Goal: Task Accomplishment & Management: Use online tool/utility

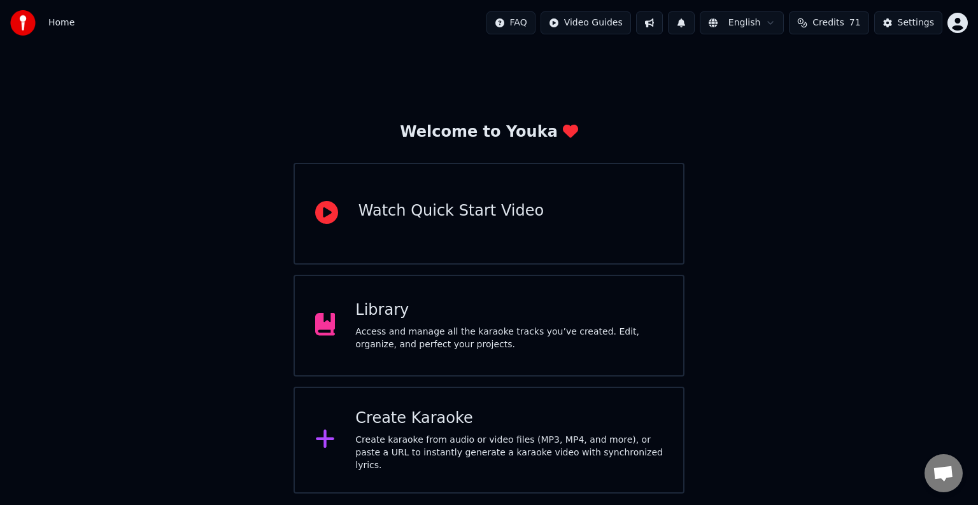
click at [573, 308] on div "Library" at bounding box center [508, 310] width 307 height 20
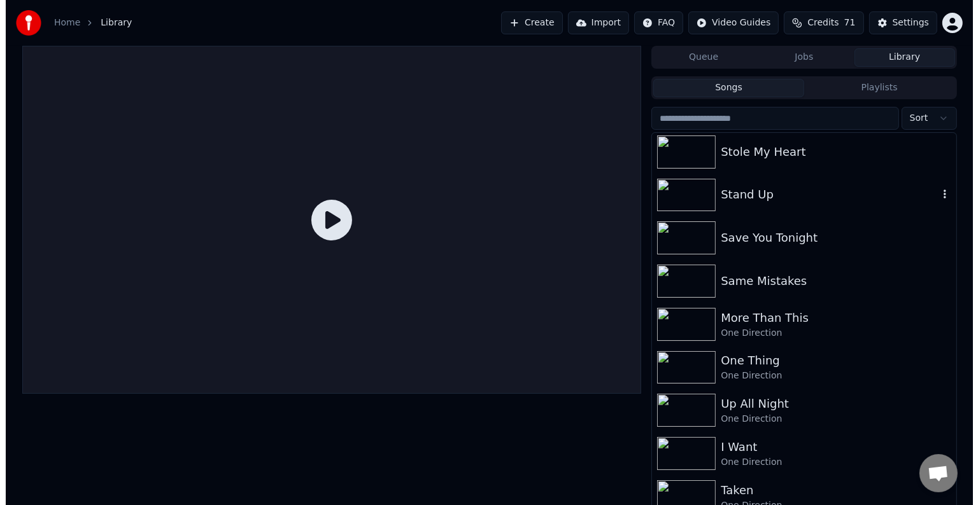
scroll to position [4806, 0]
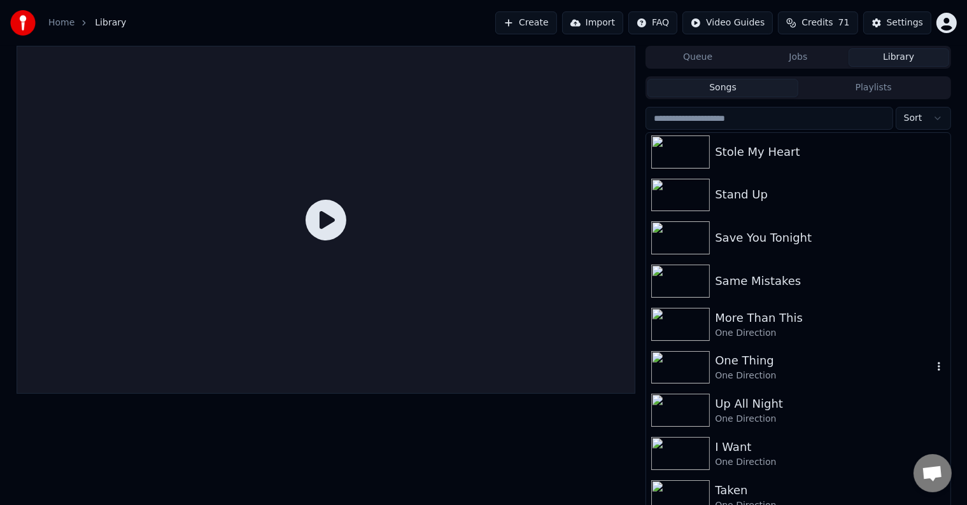
click at [748, 363] on div "One Thing" at bounding box center [823, 361] width 217 height 18
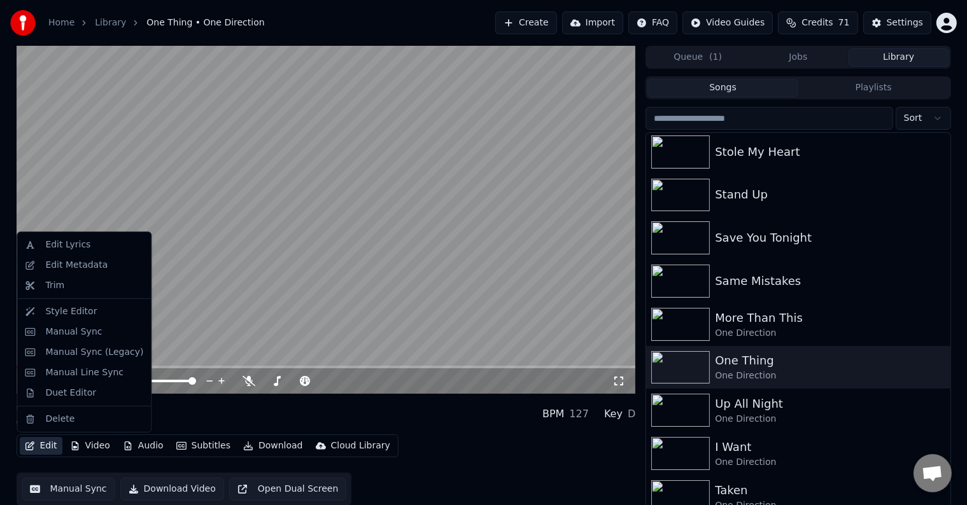
click at [48, 449] on button "Edit" at bounding box center [41, 446] width 43 height 18
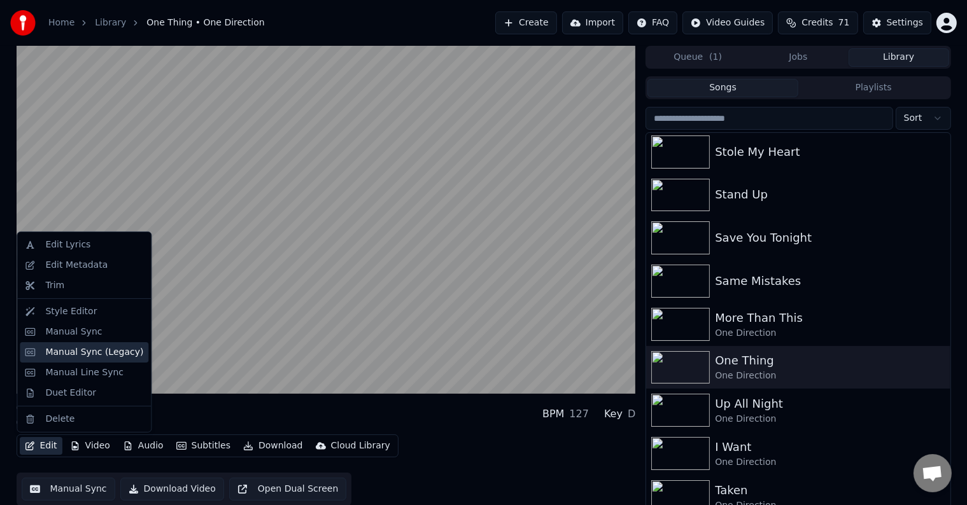
click at [60, 353] on div "Manual Sync (Legacy)" at bounding box center [94, 352] width 98 height 13
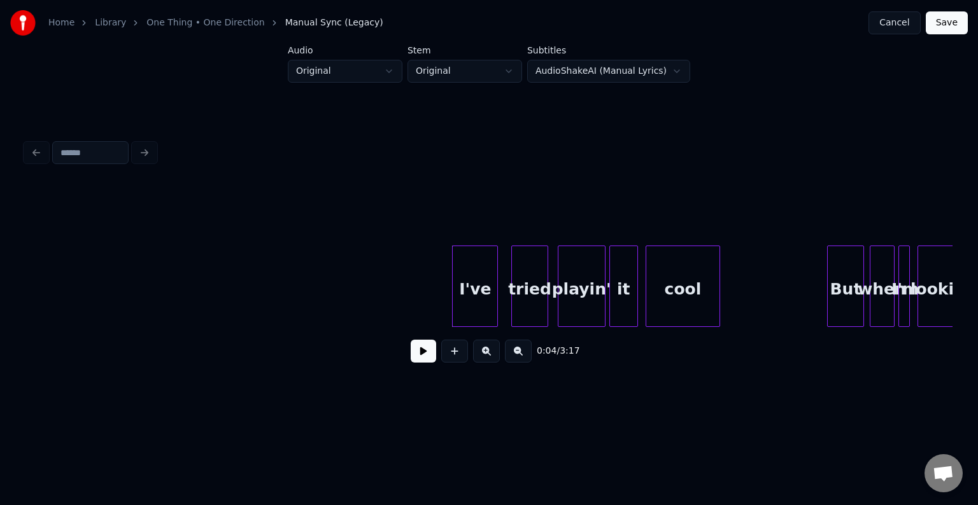
click at [419, 351] on button at bounding box center [423, 351] width 25 height 23
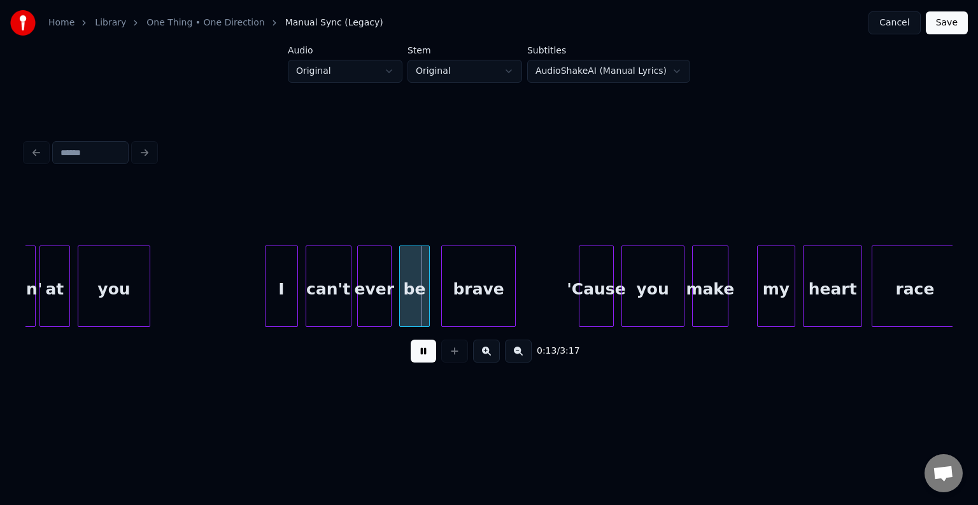
click at [279, 283] on div "I" at bounding box center [280, 289] width 31 height 87
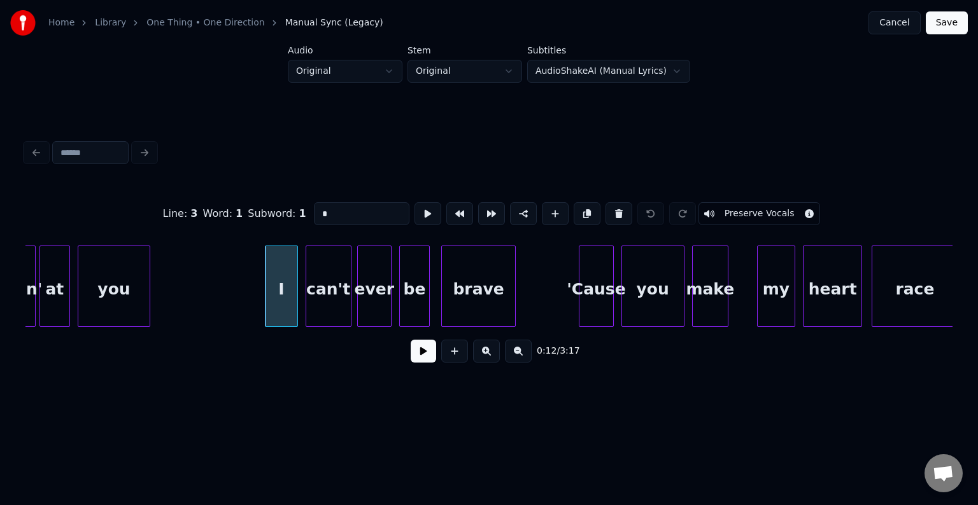
click at [332, 284] on div "can't" at bounding box center [328, 289] width 45 height 87
type input "*****"
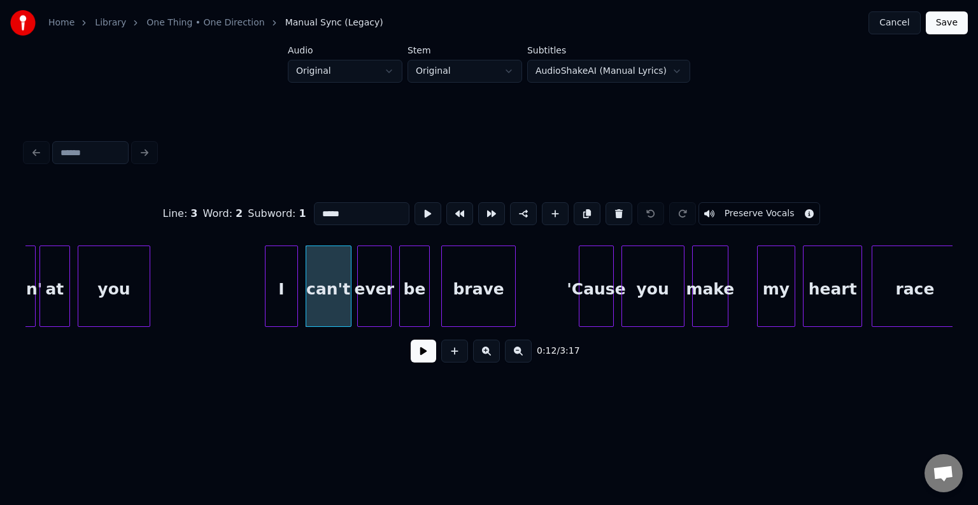
click at [432, 354] on button at bounding box center [423, 351] width 25 height 23
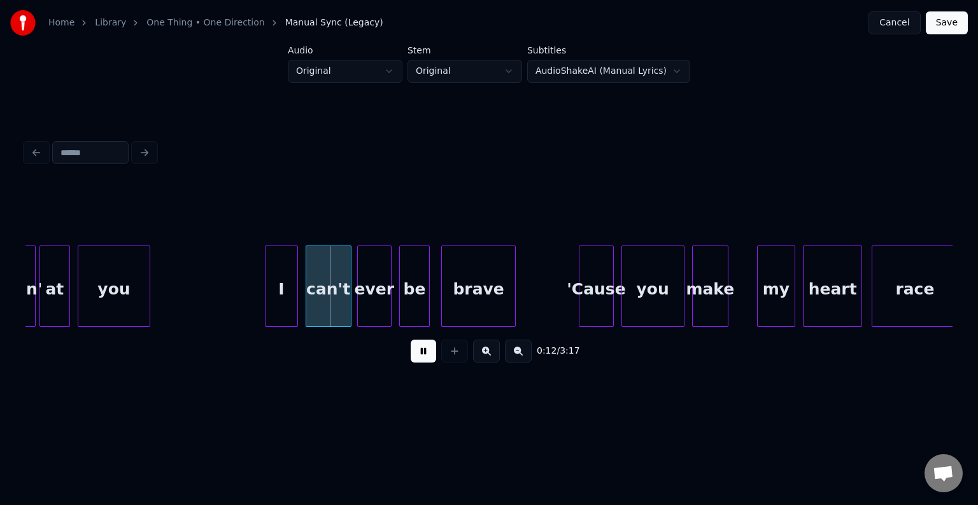
click at [432, 354] on button at bounding box center [423, 351] width 25 height 23
click at [361, 293] on div "ever" at bounding box center [374, 289] width 33 height 87
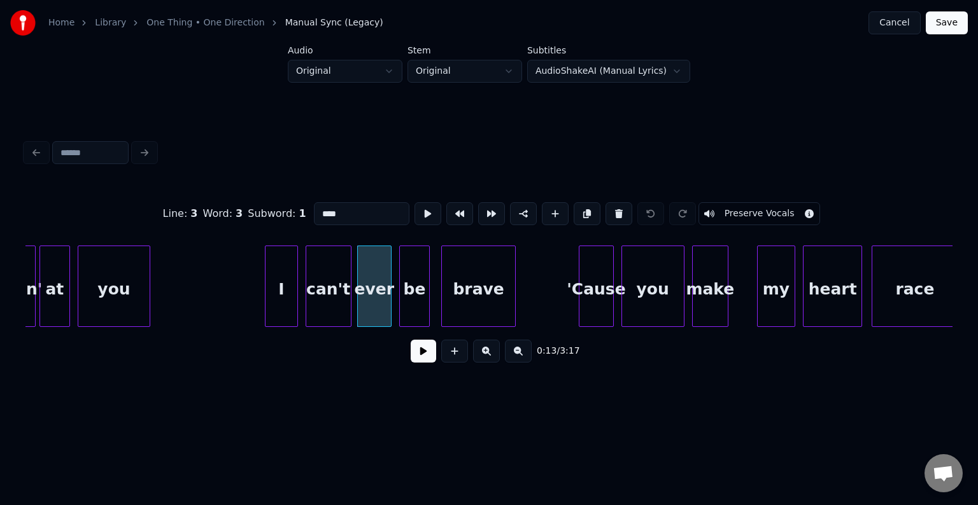
click at [426, 363] on button at bounding box center [423, 351] width 25 height 23
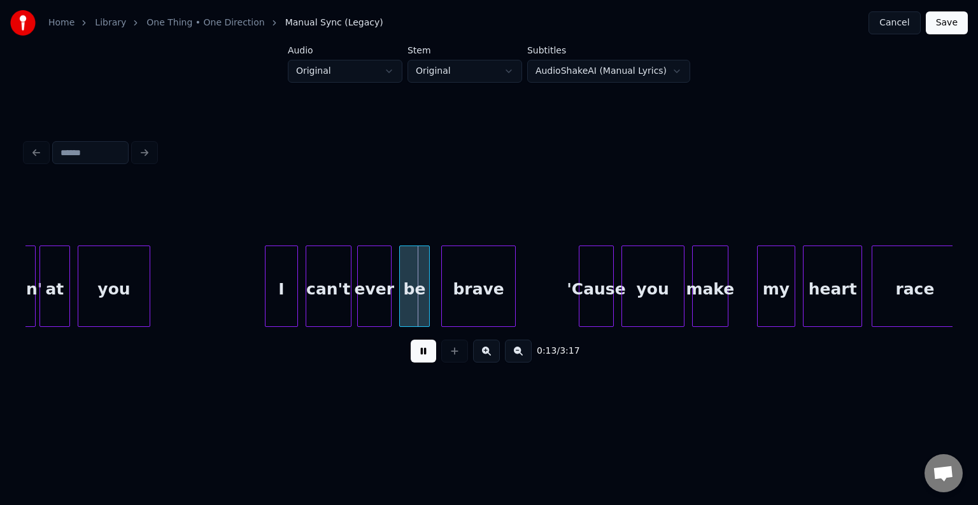
drag, startPoint x: 426, startPoint y: 365, endPoint x: 432, endPoint y: 354, distance: 12.0
click at [432, 354] on button at bounding box center [423, 351] width 25 height 23
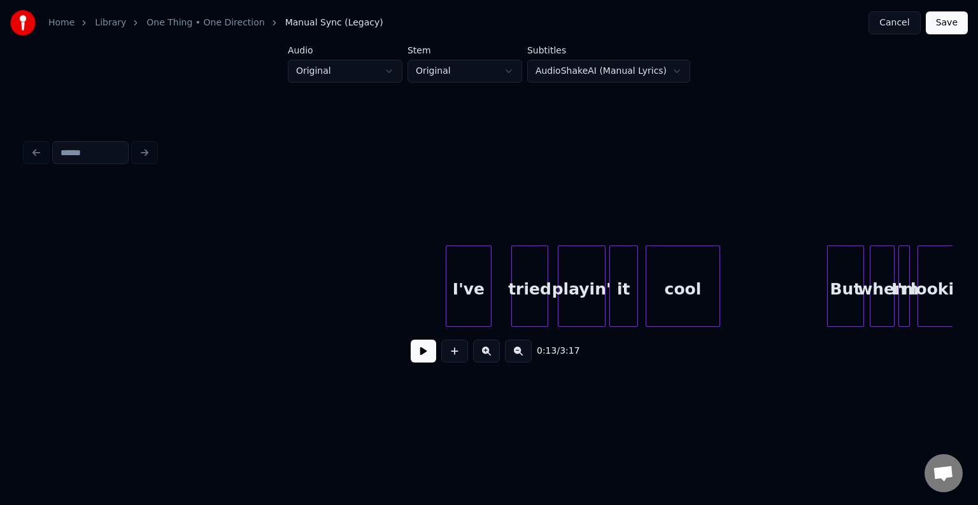
click at [468, 303] on div "I've" at bounding box center [468, 289] width 45 height 87
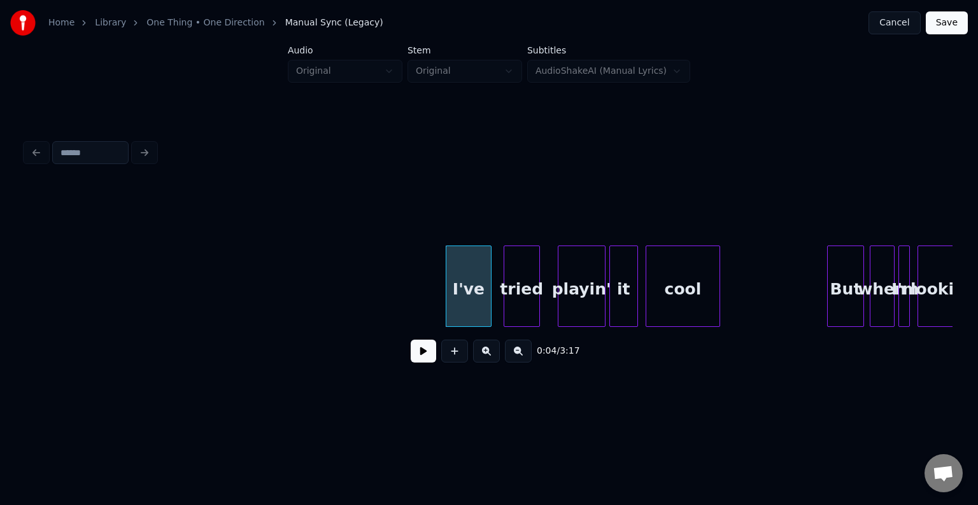
click at [516, 300] on div "tried" at bounding box center [521, 289] width 35 height 87
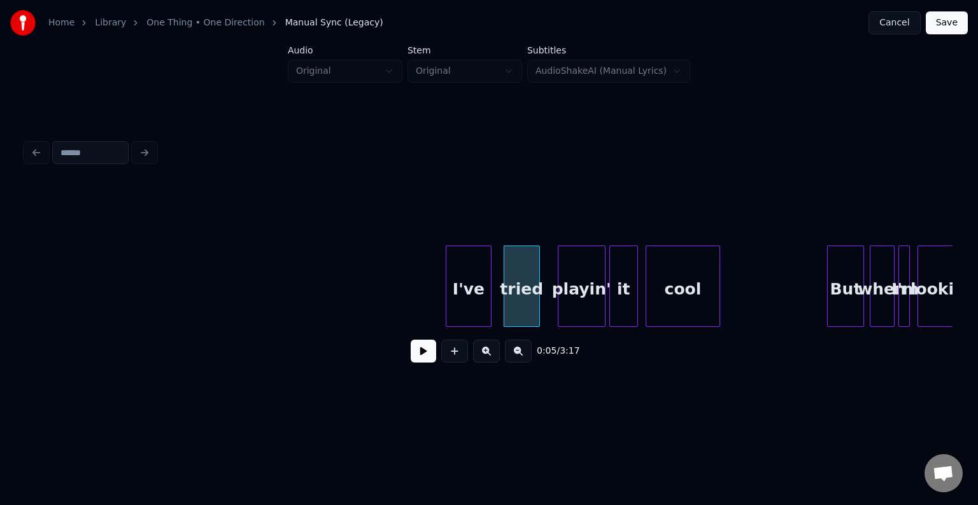
click at [585, 291] on div "playin'" at bounding box center [581, 289] width 46 height 87
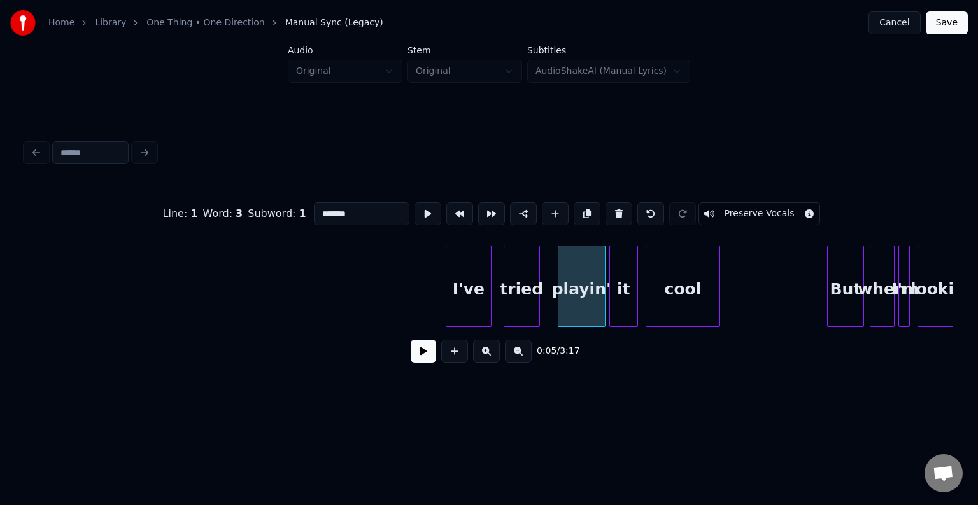
click at [433, 358] on button at bounding box center [423, 351] width 25 height 23
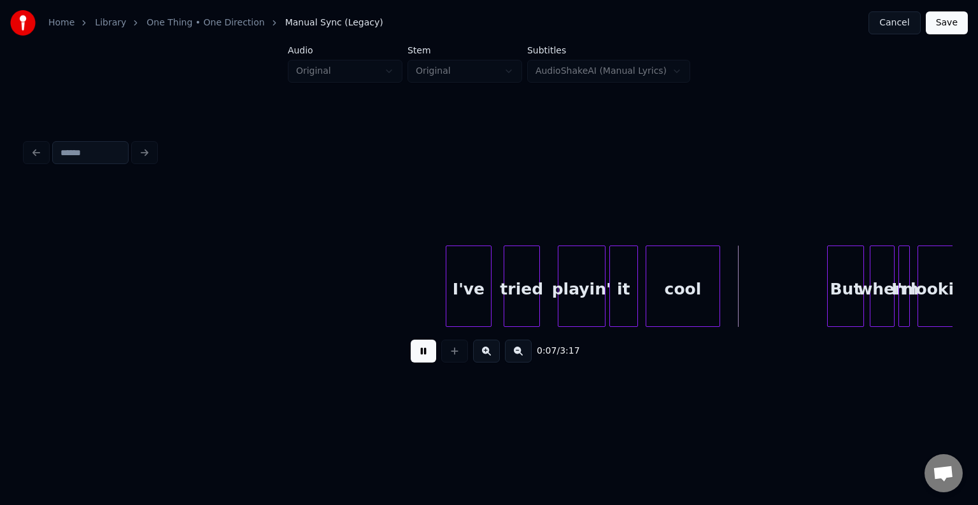
click at [564, 298] on div "playin'" at bounding box center [581, 289] width 46 height 87
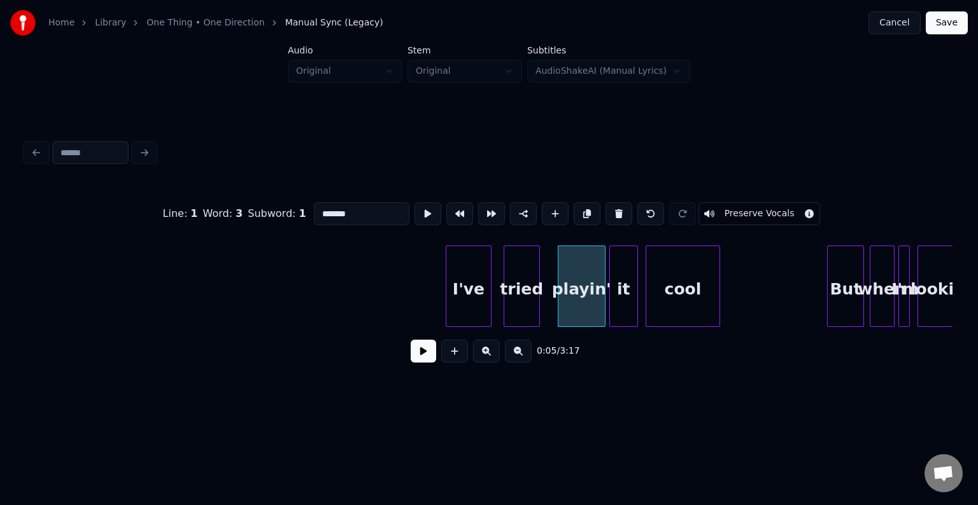
click at [421, 356] on button at bounding box center [423, 351] width 25 height 23
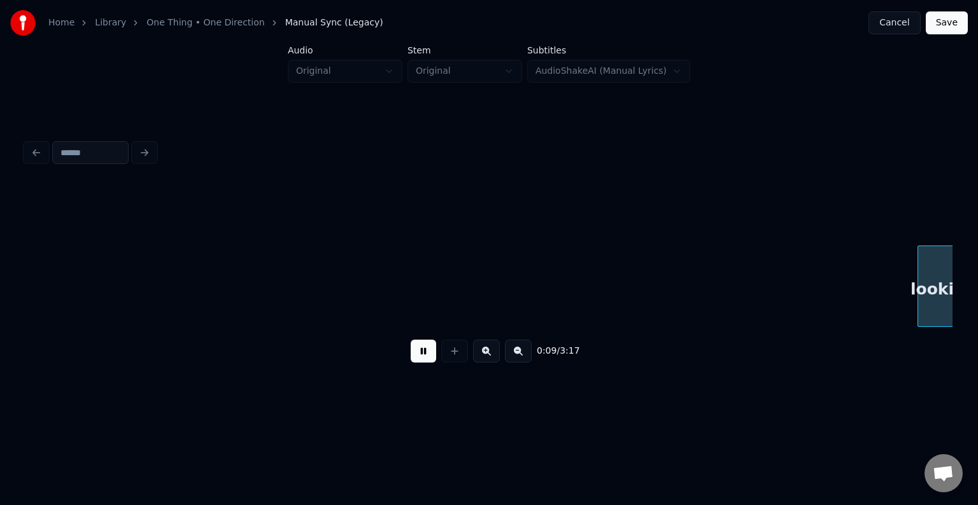
scroll to position [0, 927]
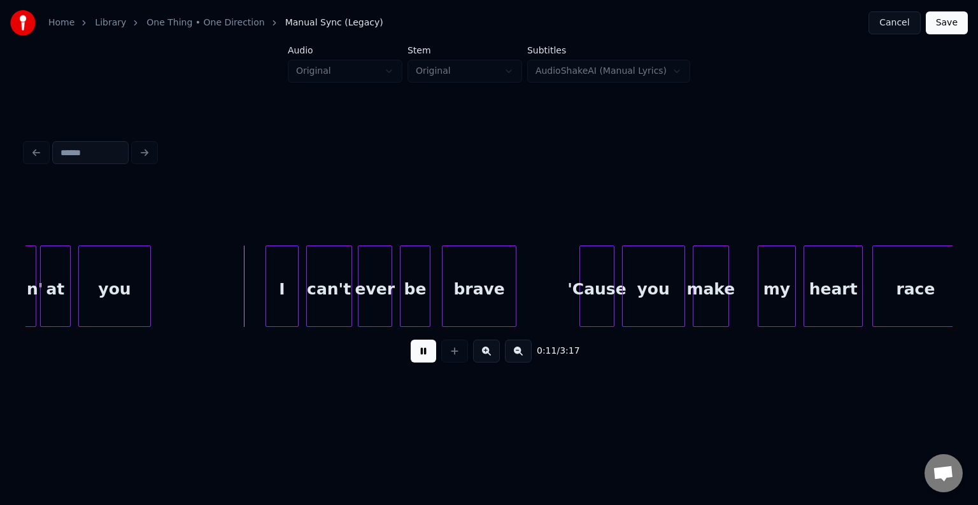
click at [419, 352] on button at bounding box center [423, 351] width 25 height 23
click at [278, 291] on div "I" at bounding box center [277, 289] width 31 height 87
click at [312, 295] on div "can't" at bounding box center [322, 289] width 45 height 87
click at [361, 307] on div "ever" at bounding box center [365, 289] width 33 height 87
click at [412, 295] on div "be" at bounding box center [411, 289] width 29 height 87
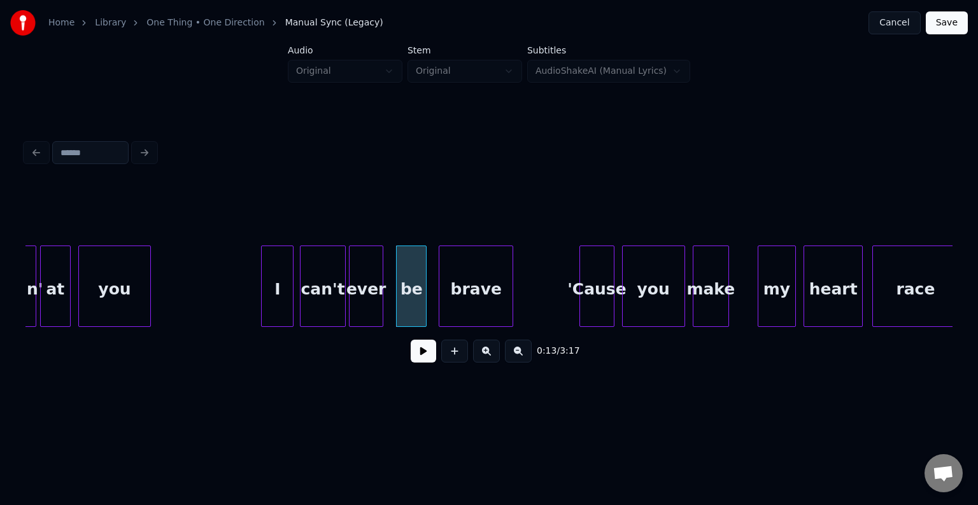
click at [482, 295] on div "brave" at bounding box center [475, 289] width 73 height 87
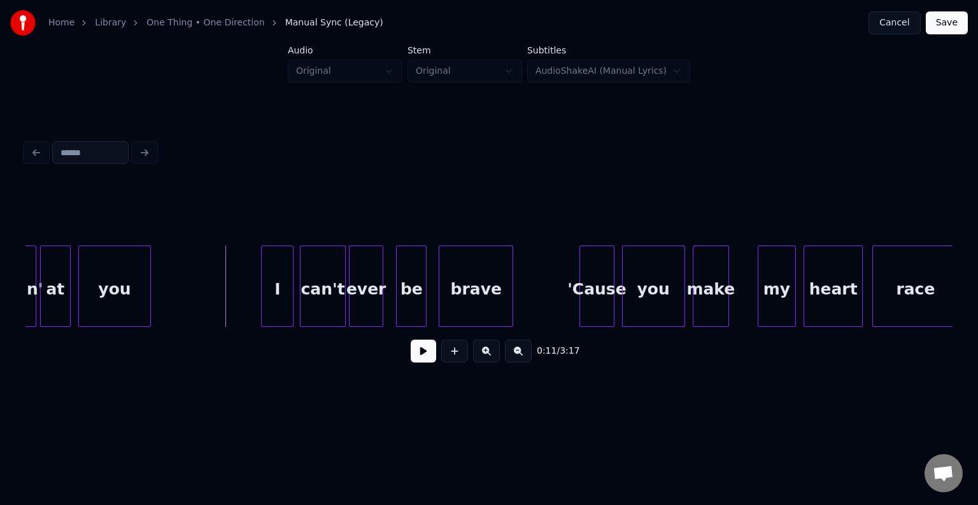
click at [426, 361] on button at bounding box center [423, 351] width 25 height 23
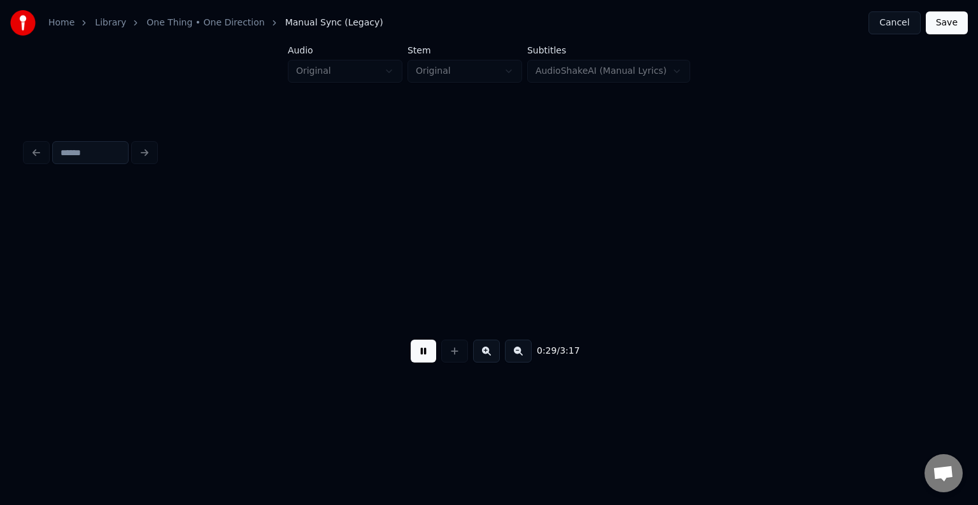
scroll to position [0, 2780]
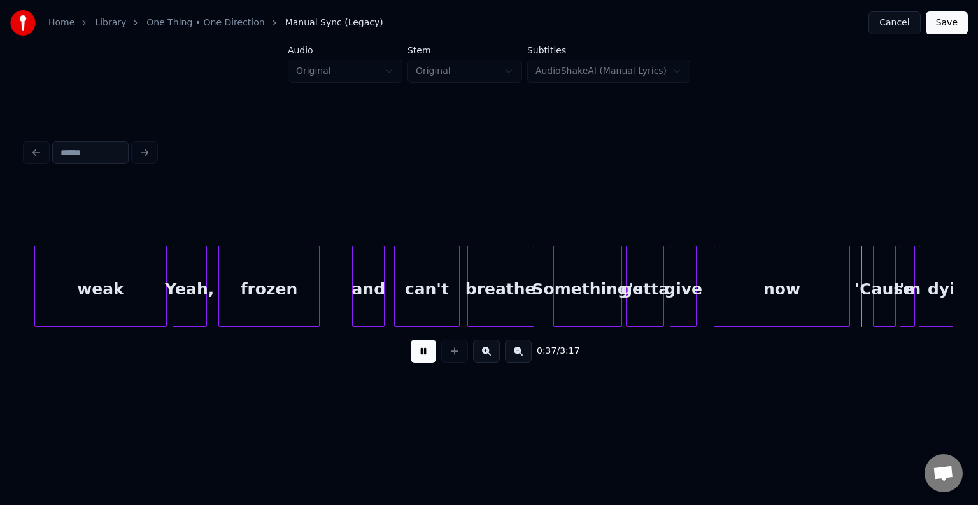
click at [426, 361] on button at bounding box center [423, 351] width 25 height 23
click at [792, 312] on div at bounding box center [794, 286] width 4 height 80
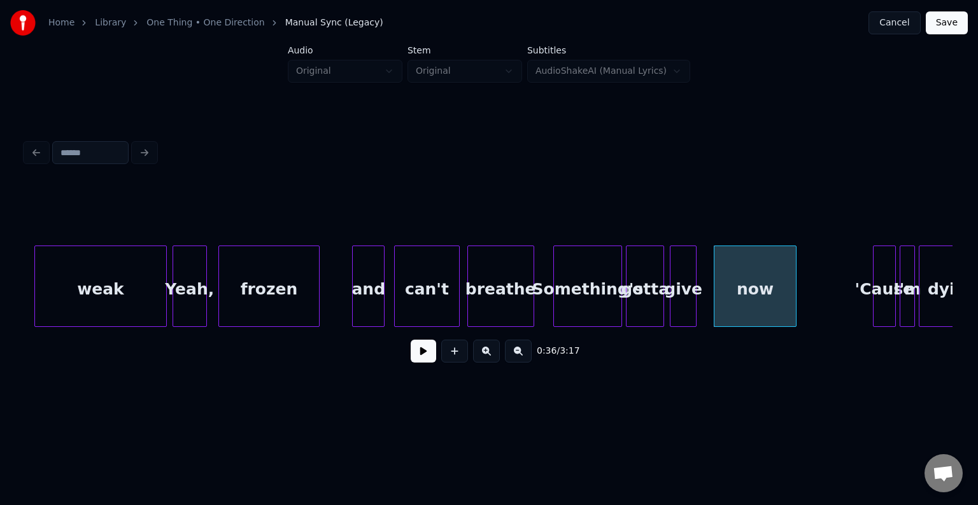
click at [420, 362] on button at bounding box center [423, 351] width 25 height 23
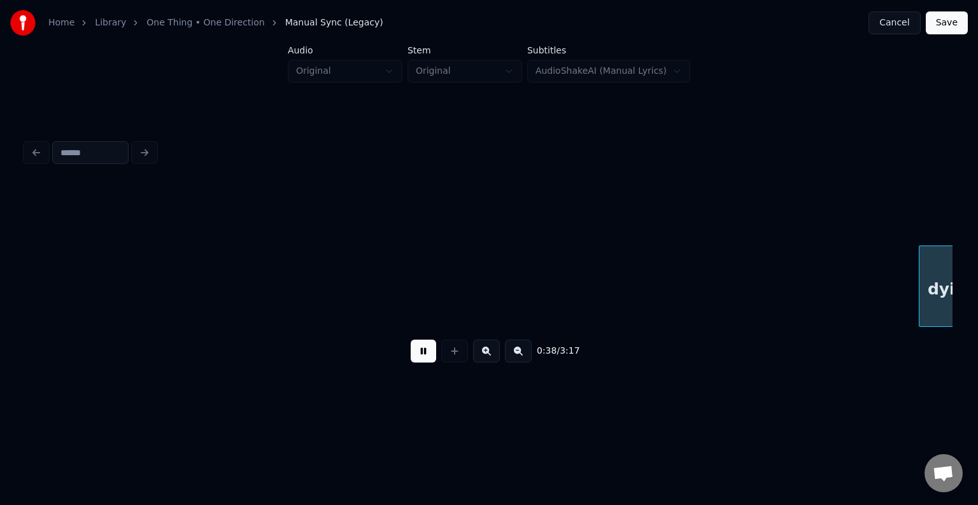
scroll to position [0, 3707]
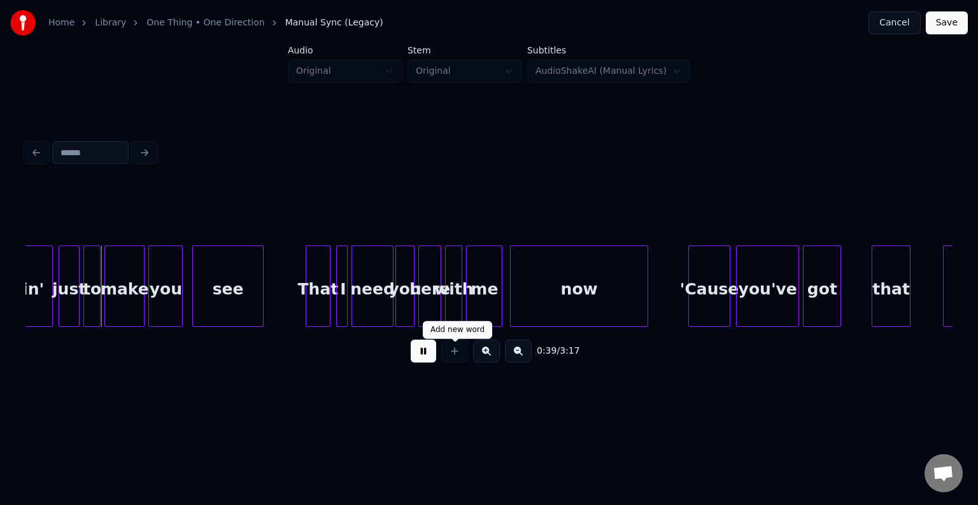
click at [418, 356] on button at bounding box center [423, 351] width 25 height 23
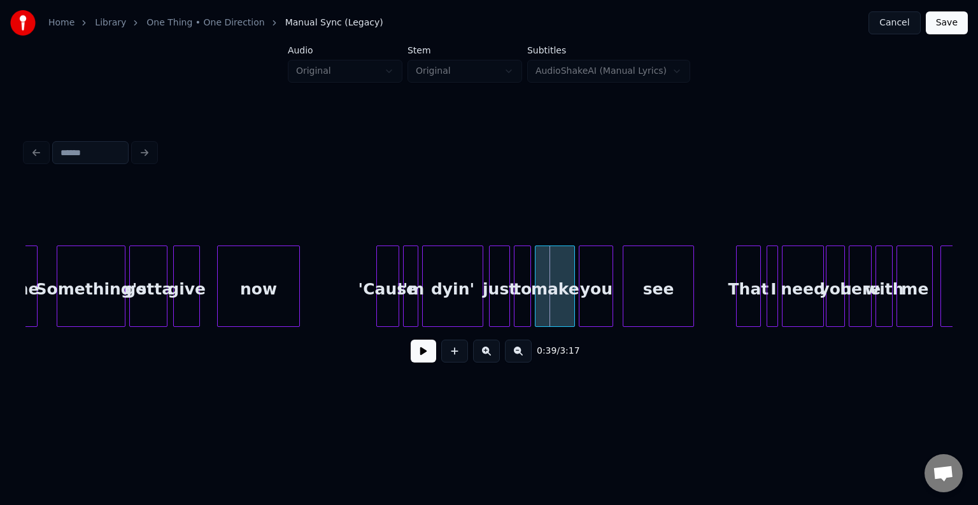
scroll to position [0, 3223]
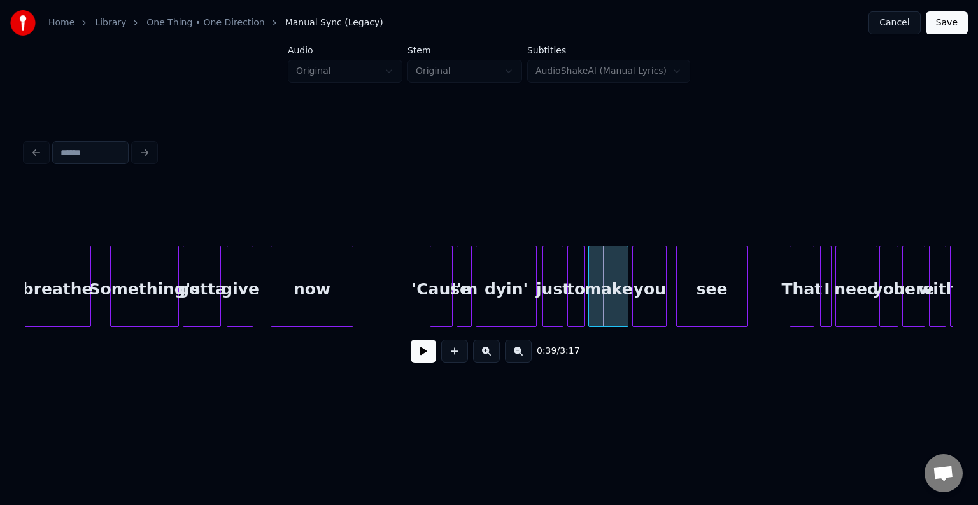
click at [318, 283] on div "now" at bounding box center [311, 289] width 81 height 87
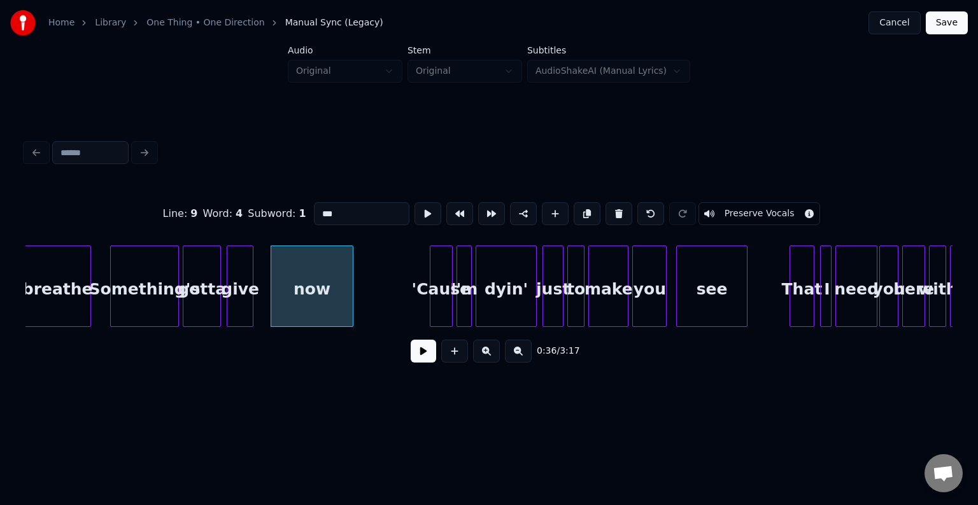
click at [420, 355] on button at bounding box center [423, 351] width 25 height 23
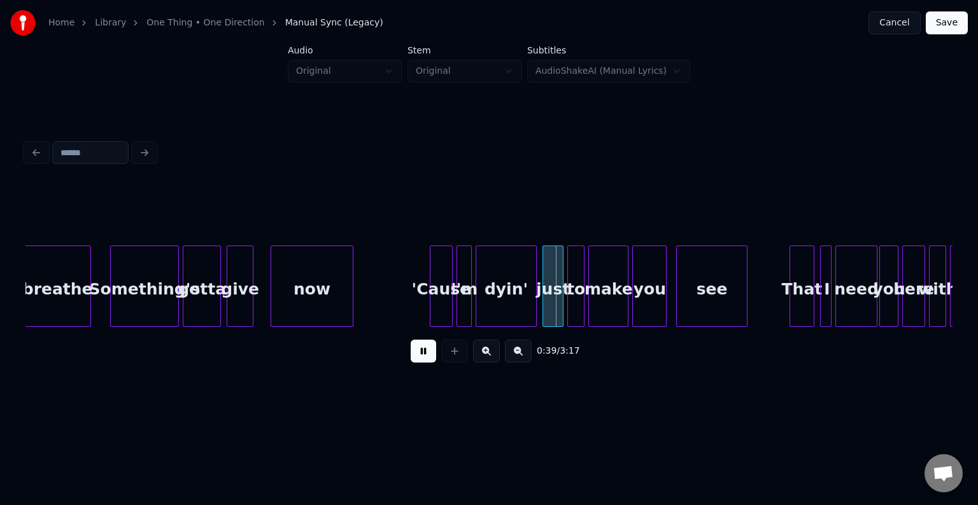
click at [442, 296] on div "'Cause" at bounding box center [441, 289] width 22 height 87
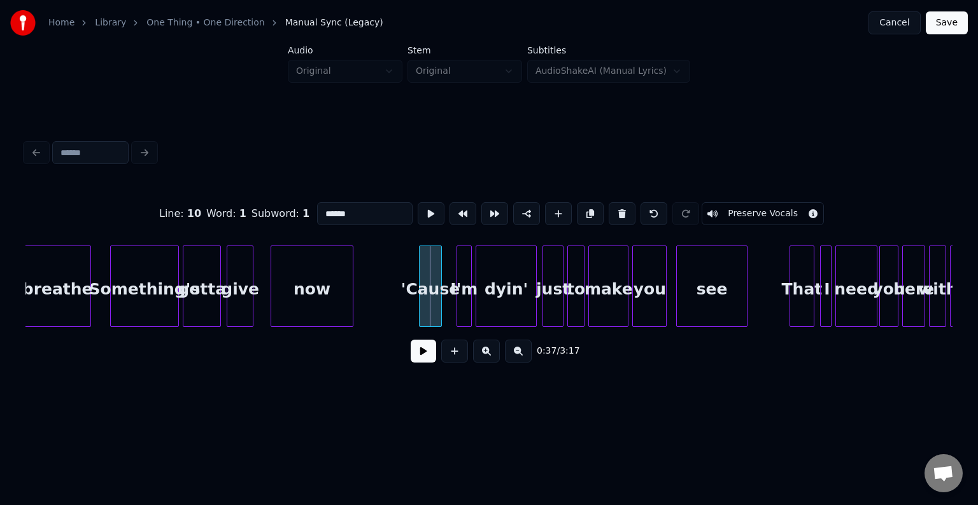
click at [431, 303] on div "'Cause" at bounding box center [430, 289] width 22 height 87
click at [424, 356] on button at bounding box center [423, 351] width 25 height 23
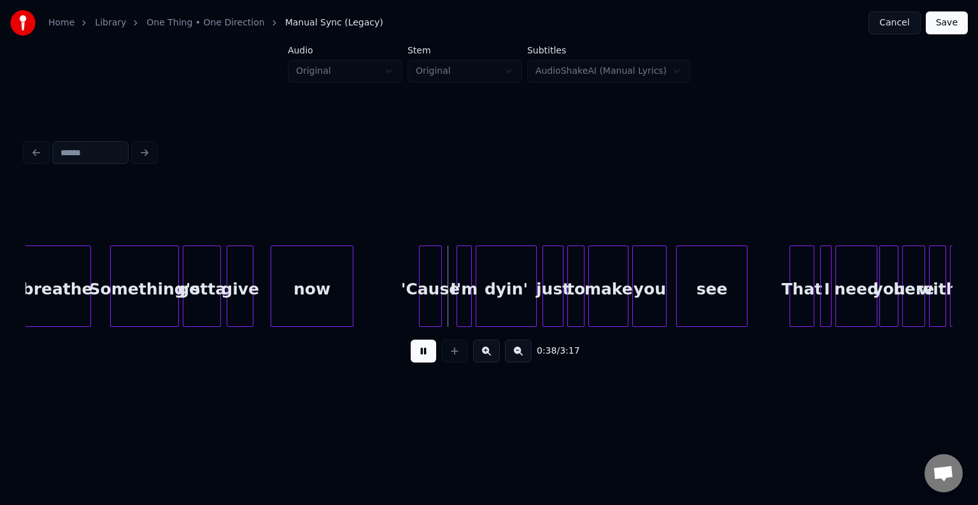
click at [424, 356] on button at bounding box center [423, 351] width 25 height 23
click at [467, 303] on div at bounding box center [469, 286] width 4 height 80
click at [452, 305] on div "I'm" at bounding box center [454, 289] width 14 height 87
click at [498, 301] on div "dyin'" at bounding box center [496, 289] width 60 height 87
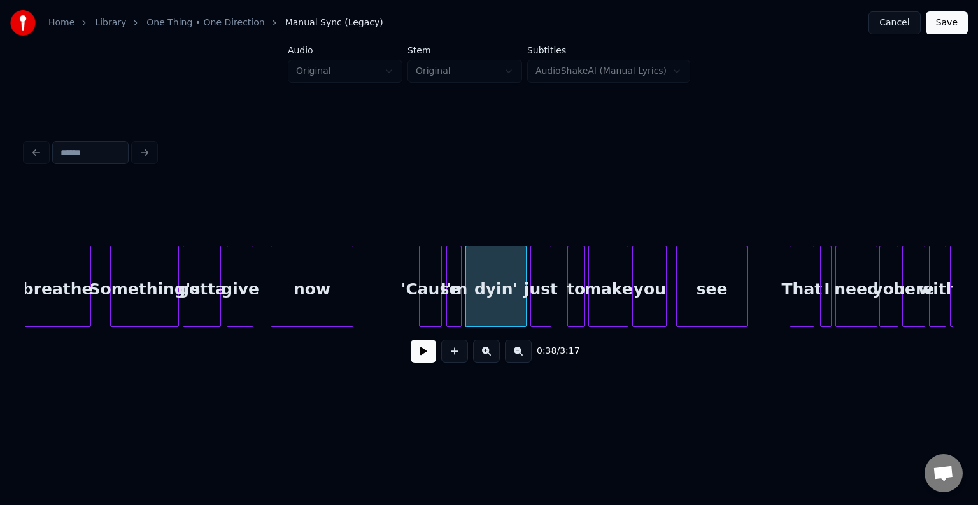
click at [542, 308] on div "just" at bounding box center [541, 289] width 20 height 87
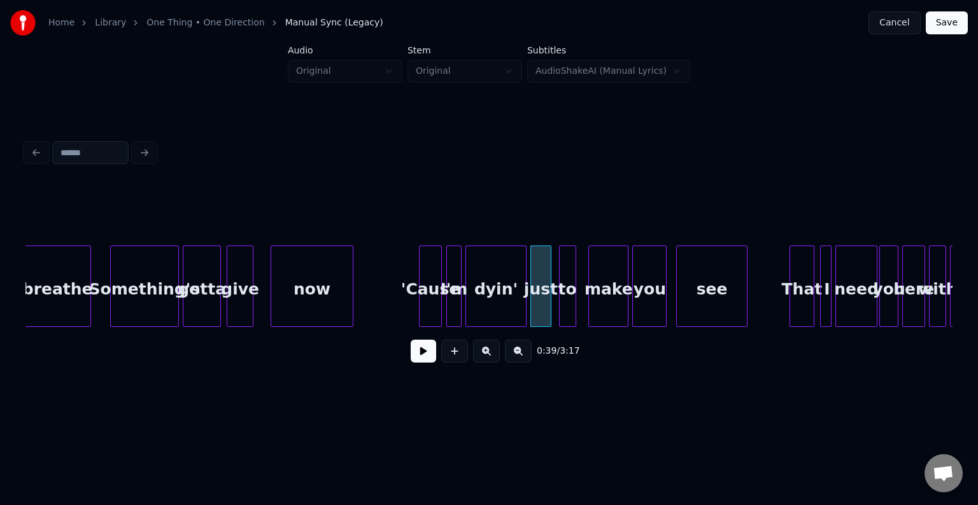
click at [566, 304] on div "to" at bounding box center [567, 289] width 16 height 87
click at [599, 305] on div "make" at bounding box center [599, 289] width 39 height 87
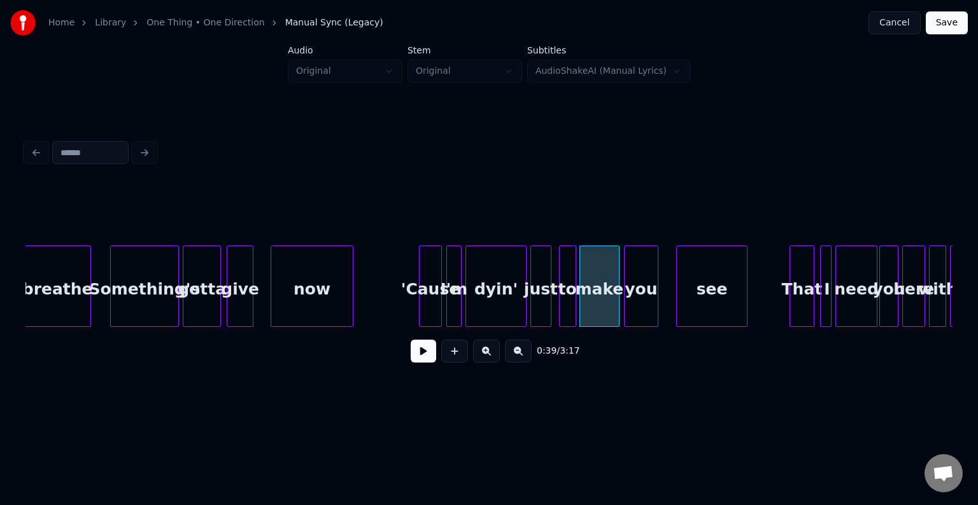
click at [642, 304] on div "you" at bounding box center [640, 289] width 33 height 87
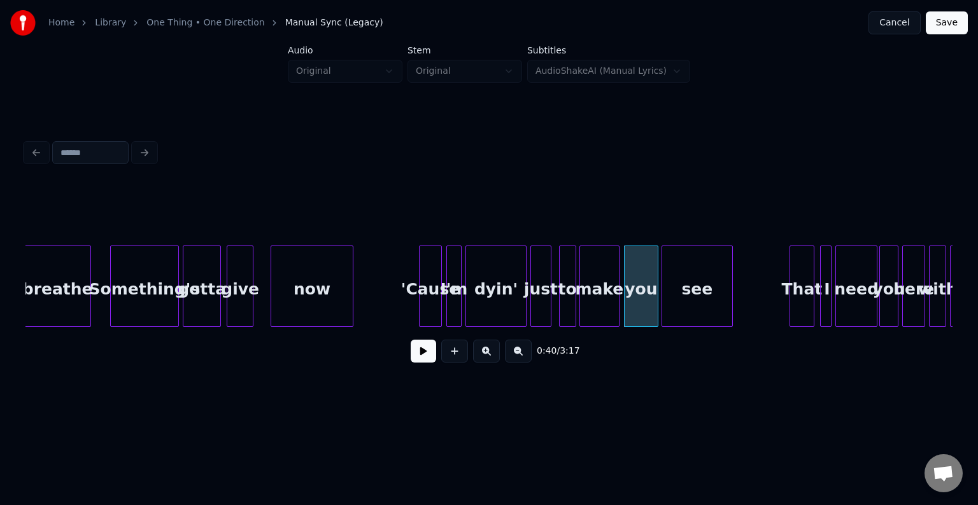
click at [694, 304] on div "see" at bounding box center [696, 289] width 69 height 87
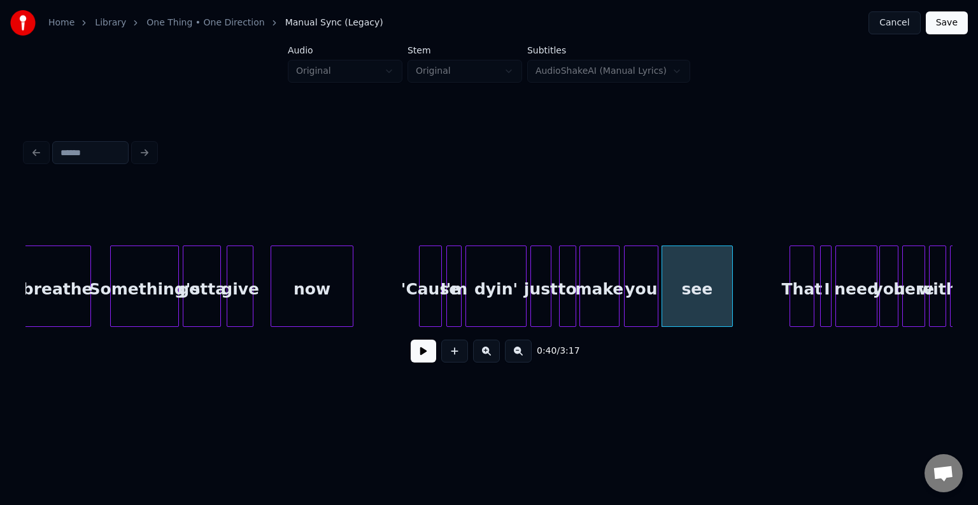
click at [418, 358] on button at bounding box center [423, 351] width 25 height 23
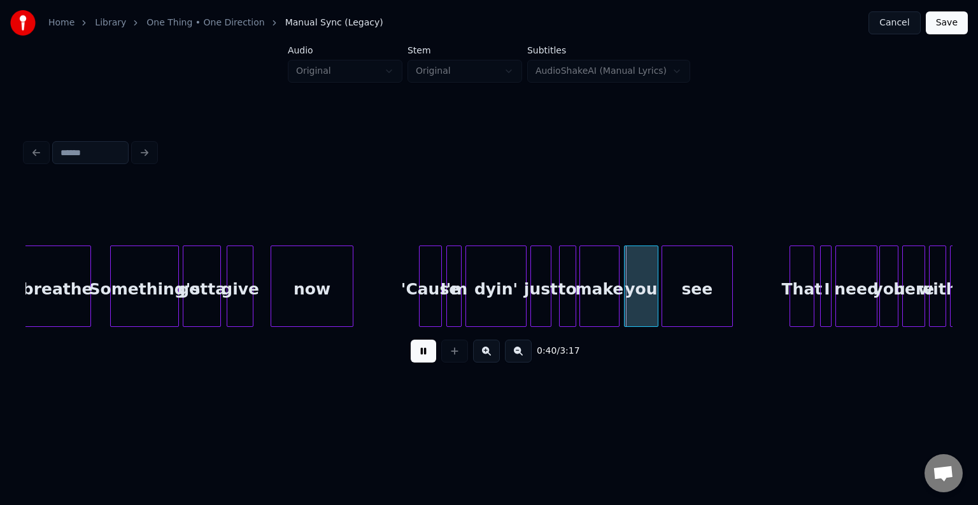
click at [428, 360] on button at bounding box center [423, 351] width 25 height 23
click at [810, 286] on div at bounding box center [812, 286] width 4 height 80
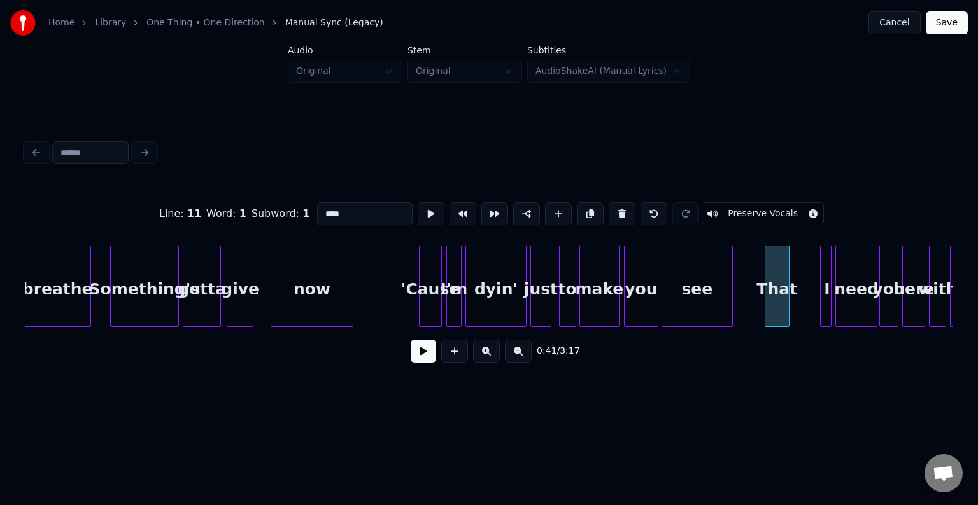
click at [780, 307] on div "That" at bounding box center [777, 289] width 24 height 87
click at [424, 359] on button at bounding box center [423, 351] width 25 height 23
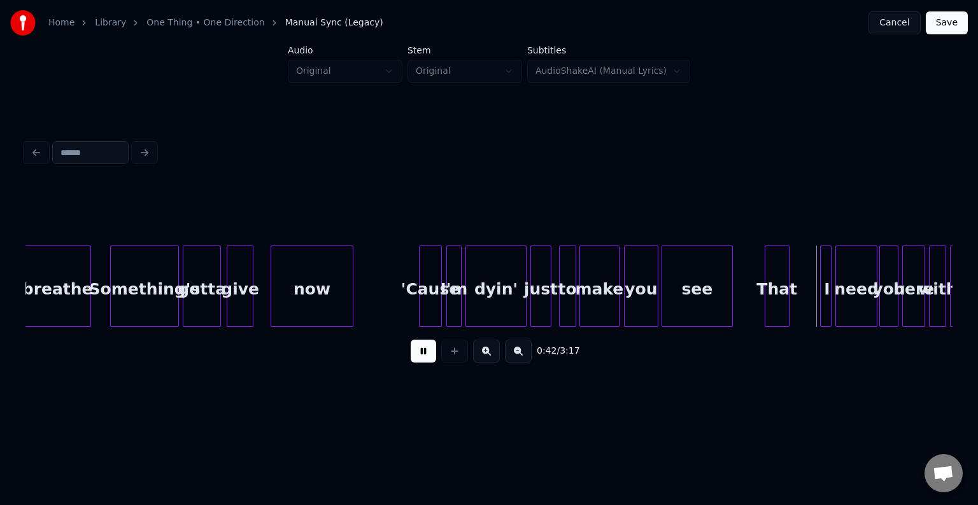
click at [424, 359] on button at bounding box center [423, 351] width 25 height 23
click at [797, 301] on div "I" at bounding box center [800, 289] width 13 height 87
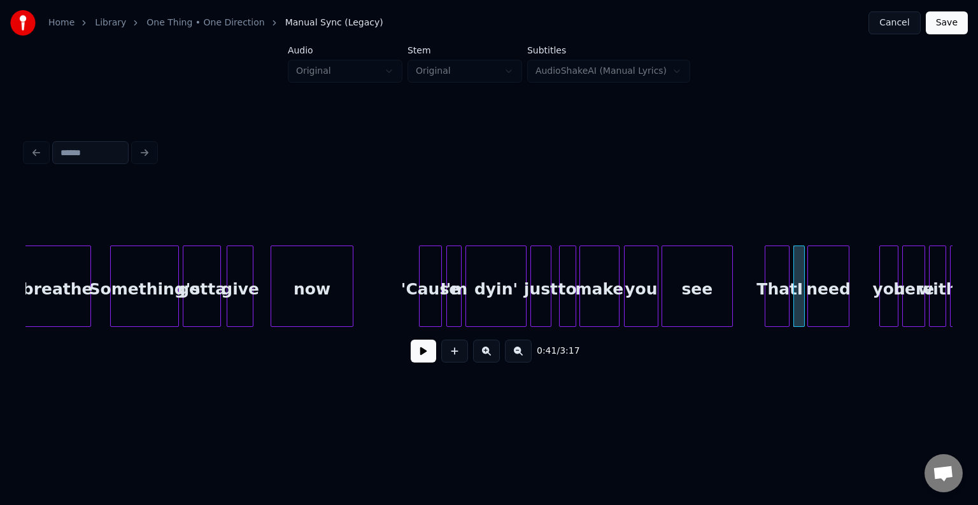
click at [826, 308] on div "need" at bounding box center [828, 289] width 41 height 87
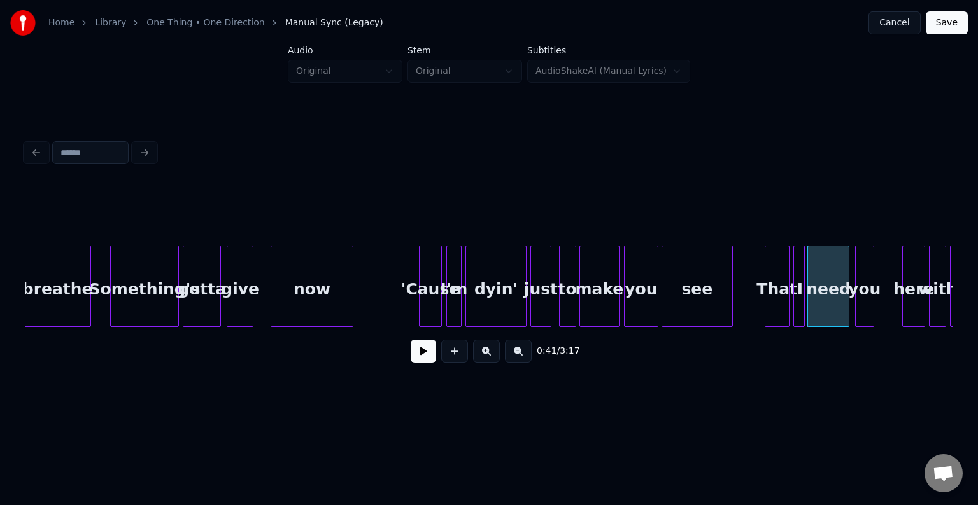
click at [862, 301] on div "you" at bounding box center [864, 289] width 18 height 87
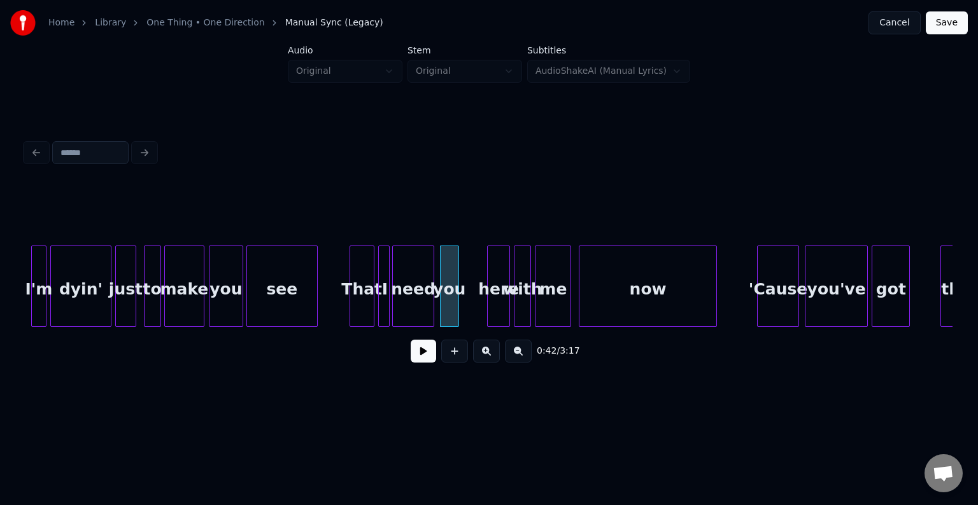
scroll to position [0, 3656]
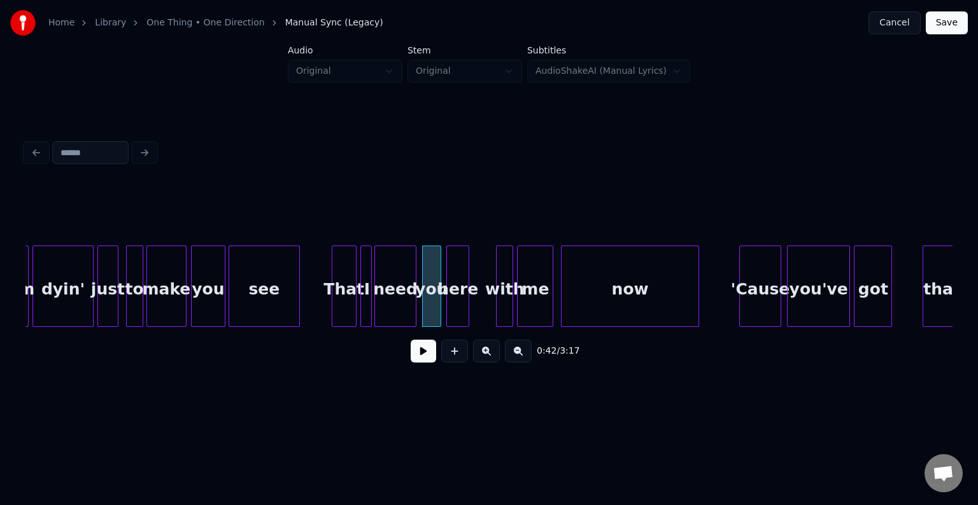
click at [458, 295] on div "here" at bounding box center [458, 289] width 22 height 87
click at [484, 303] on div "with" at bounding box center [483, 289] width 16 height 87
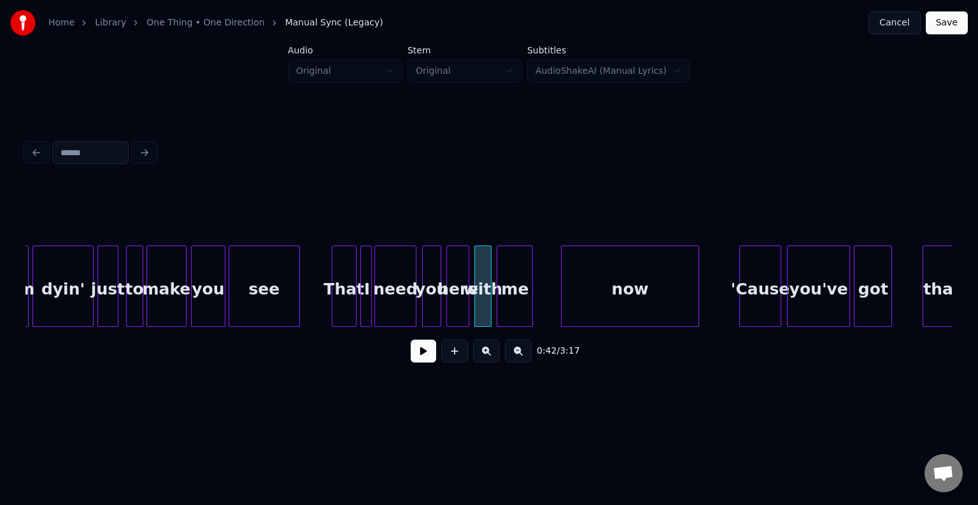
click at [519, 307] on div "me" at bounding box center [514, 289] width 35 height 87
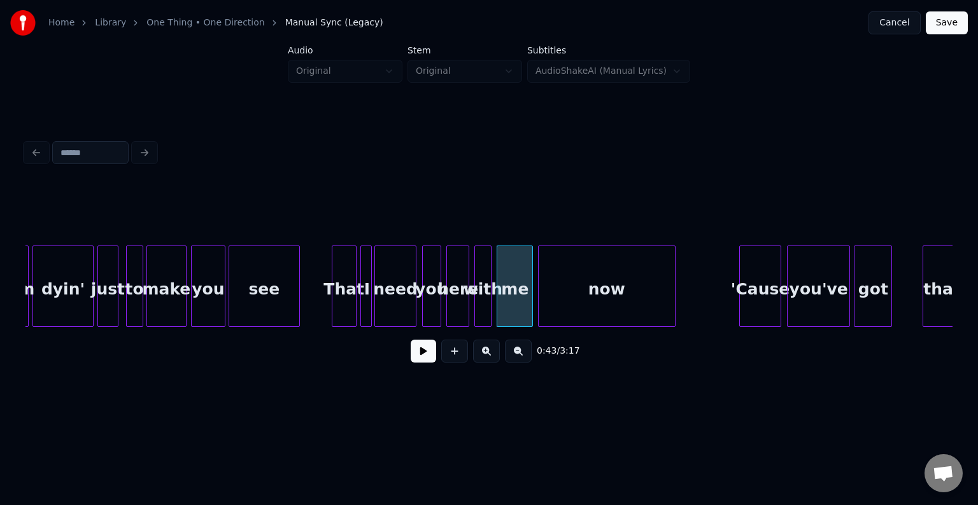
click at [575, 295] on div "now" at bounding box center [606, 289] width 136 height 87
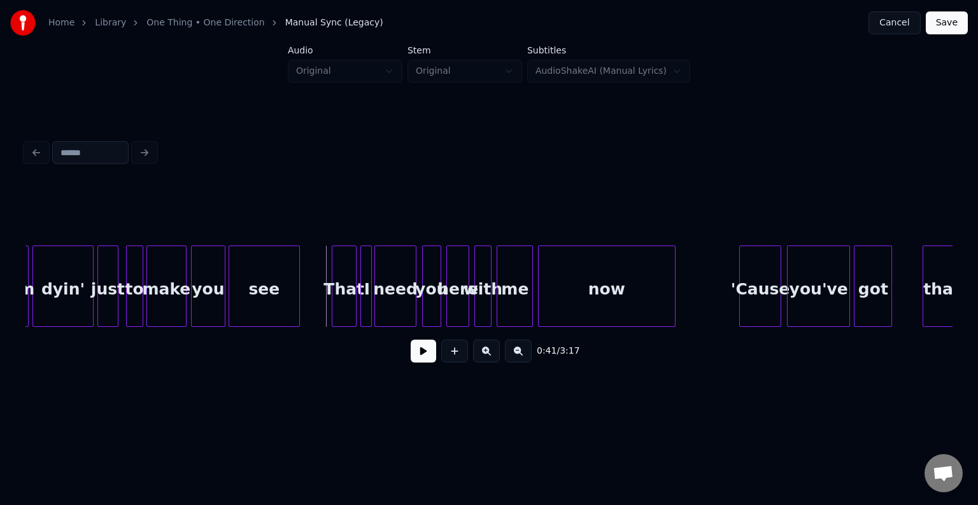
click at [421, 354] on button at bounding box center [423, 351] width 25 height 23
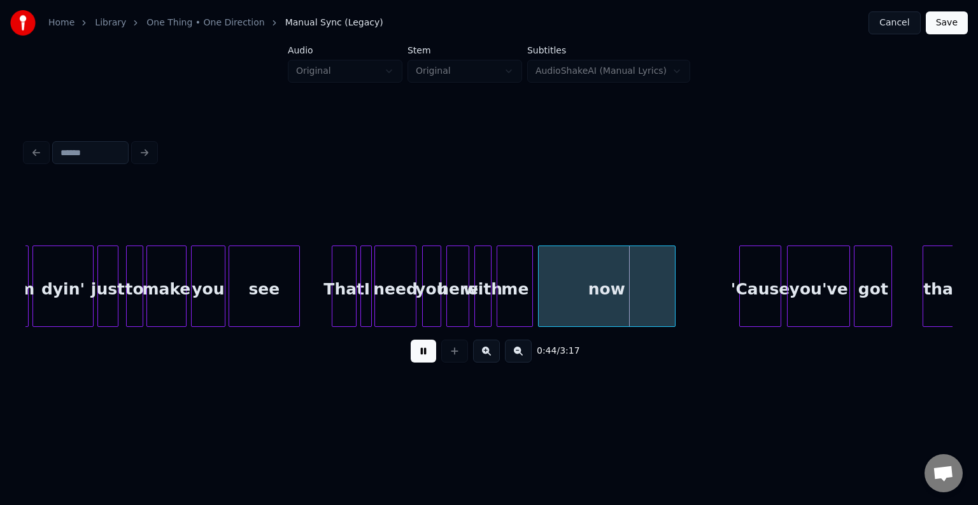
click at [421, 354] on button at bounding box center [423, 351] width 25 height 23
click at [640, 300] on div at bounding box center [638, 286] width 4 height 80
click at [426, 363] on button at bounding box center [423, 351] width 25 height 23
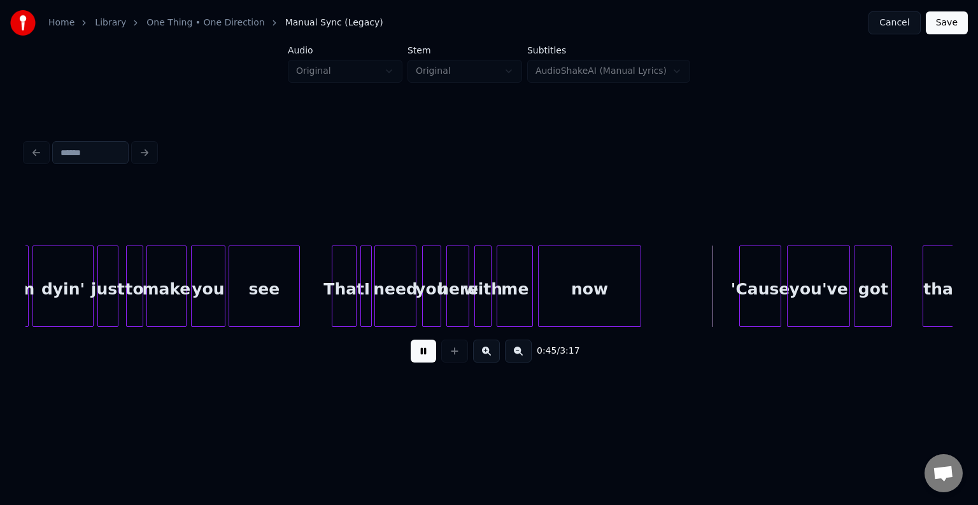
click at [419, 356] on button at bounding box center [423, 351] width 25 height 23
click at [740, 298] on div "'Cause" at bounding box center [744, 289] width 41 height 87
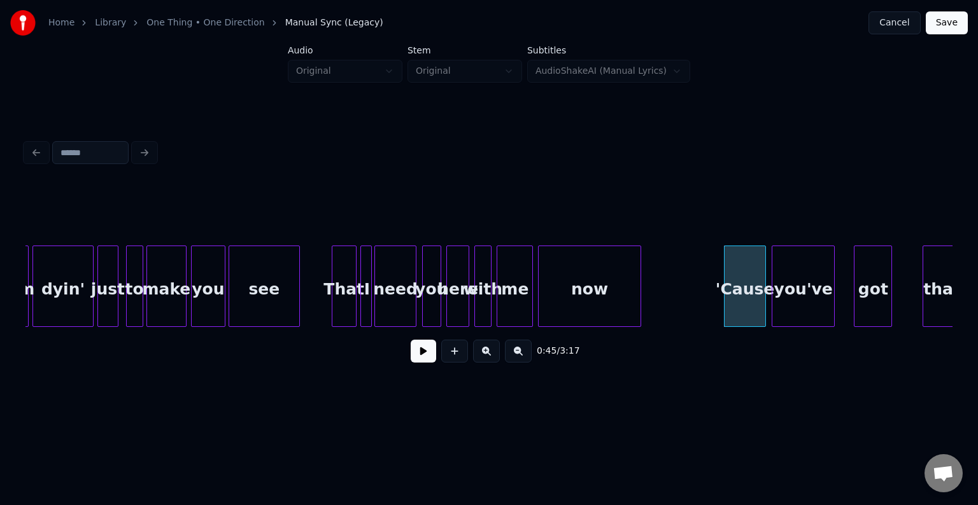
click at [798, 307] on div "you've" at bounding box center [803, 289] width 62 height 87
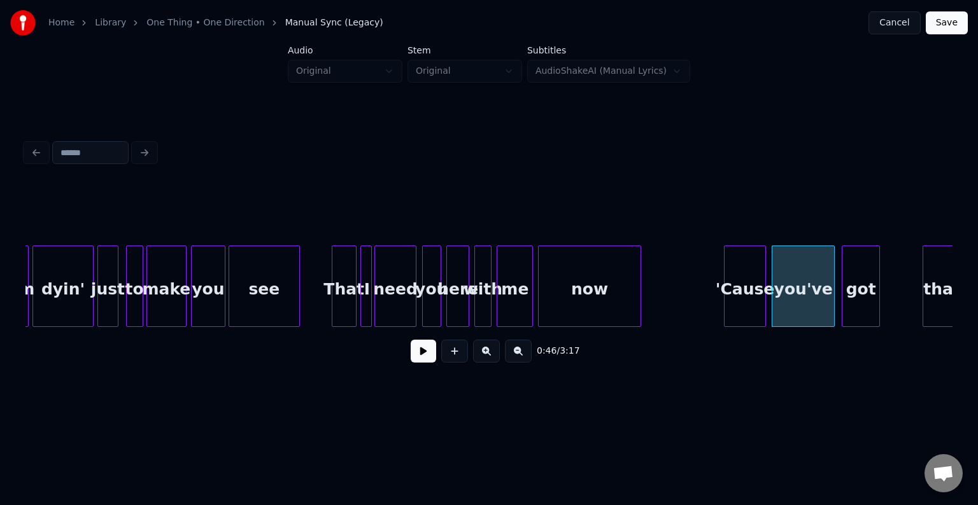
click at [859, 293] on div "got" at bounding box center [860, 289] width 37 height 87
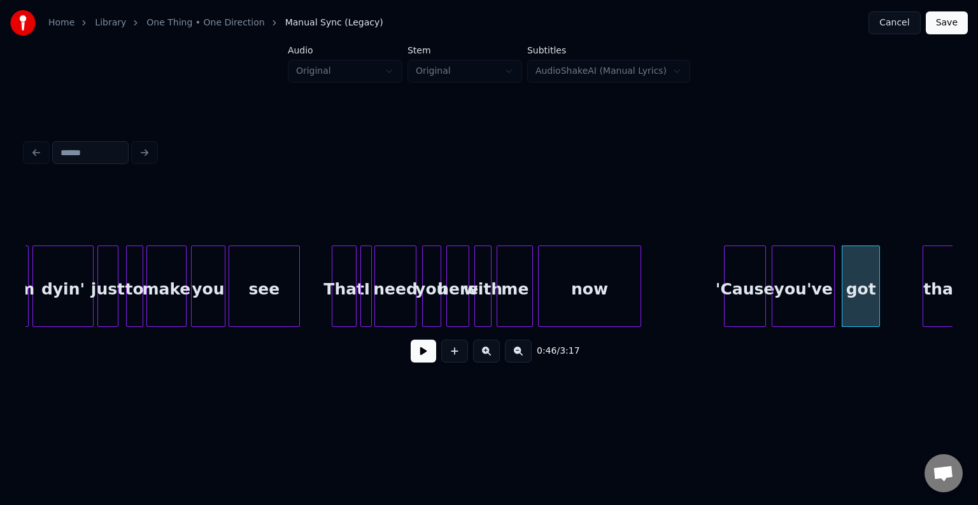
scroll to position [0, 3662]
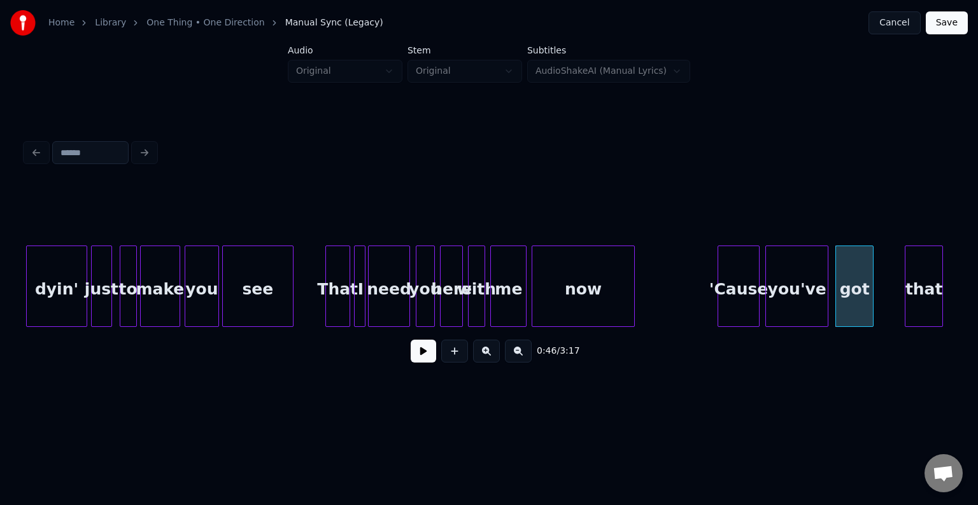
click at [928, 290] on div "that" at bounding box center [923, 289] width 37 height 87
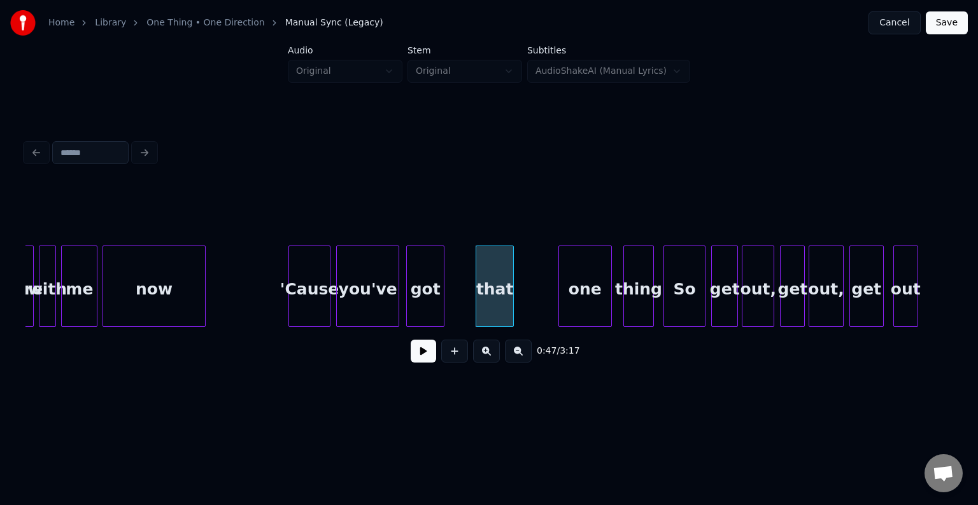
scroll to position [0, 4095]
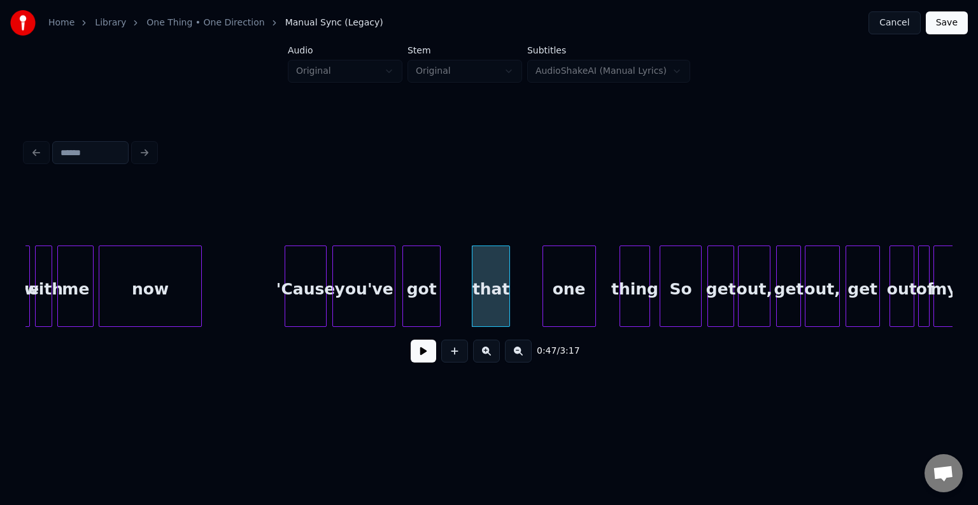
click at [556, 291] on div "one" at bounding box center [569, 289] width 52 height 87
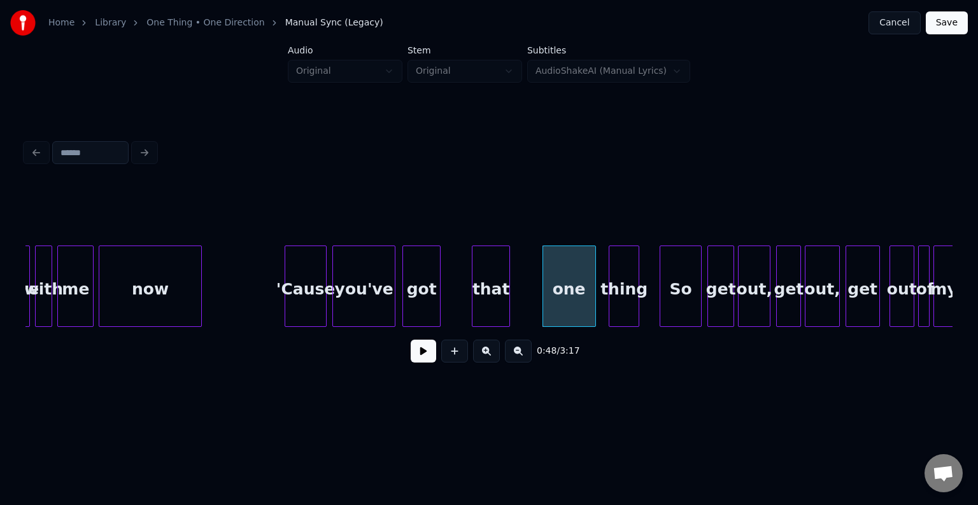
click at [624, 293] on div "thing" at bounding box center [623, 289] width 29 height 87
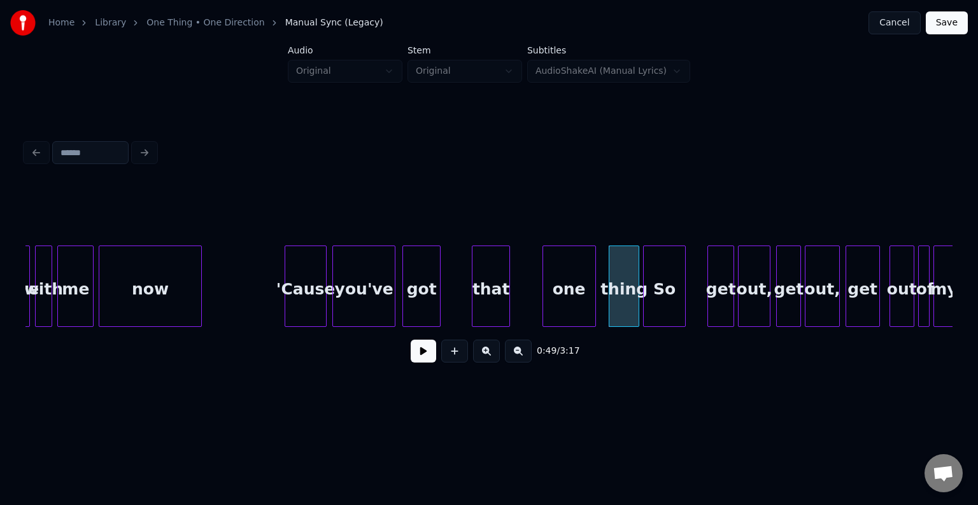
click at [665, 297] on div "So" at bounding box center [663, 289] width 41 height 87
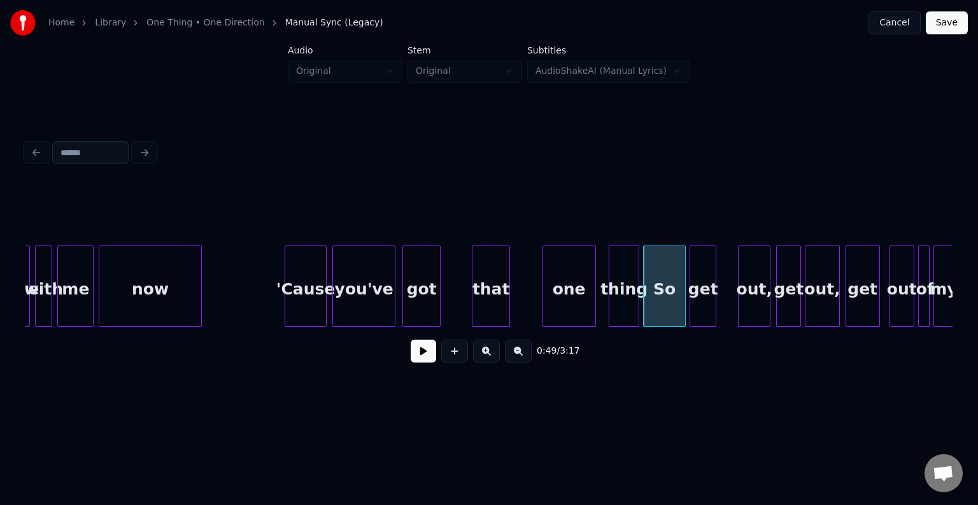
click at [707, 300] on div "get" at bounding box center [702, 289] width 25 height 87
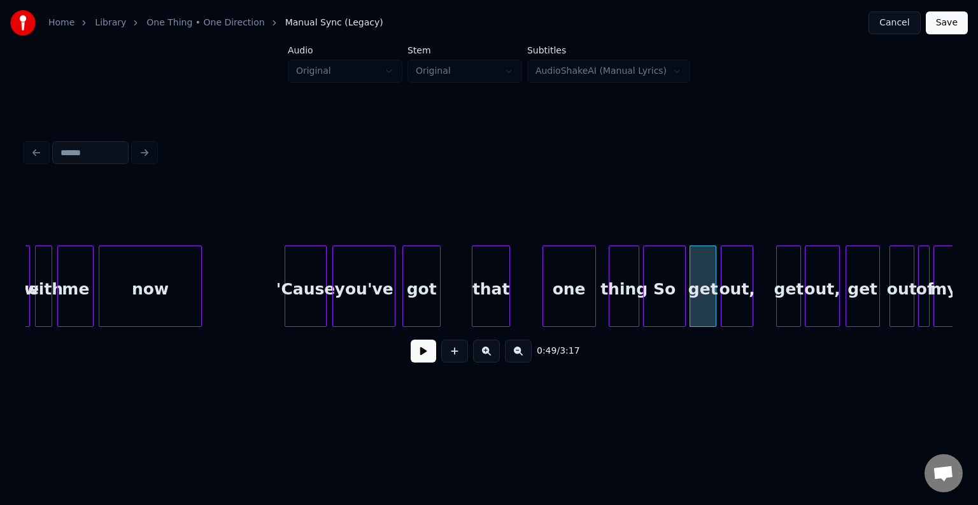
click at [739, 300] on div "out," at bounding box center [736, 289] width 31 height 87
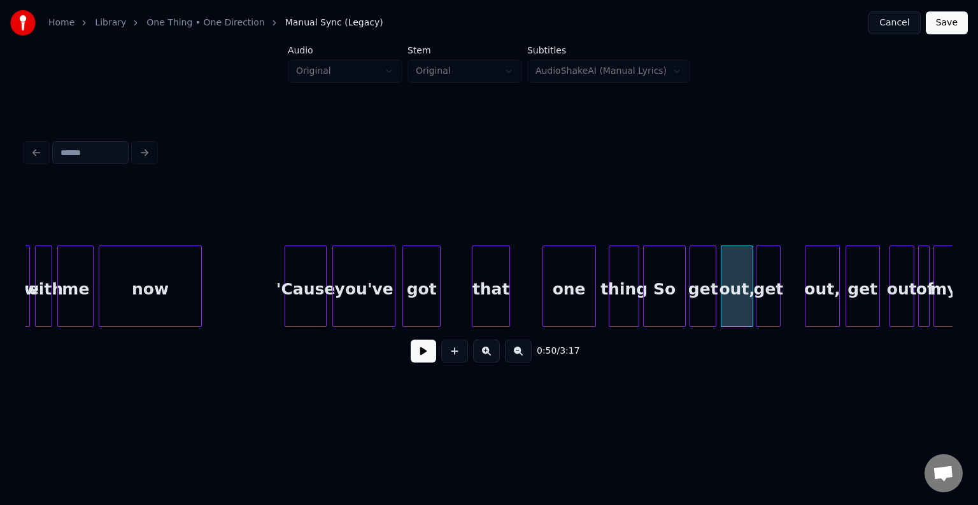
click at [766, 306] on div "get" at bounding box center [768, 289] width 24 height 87
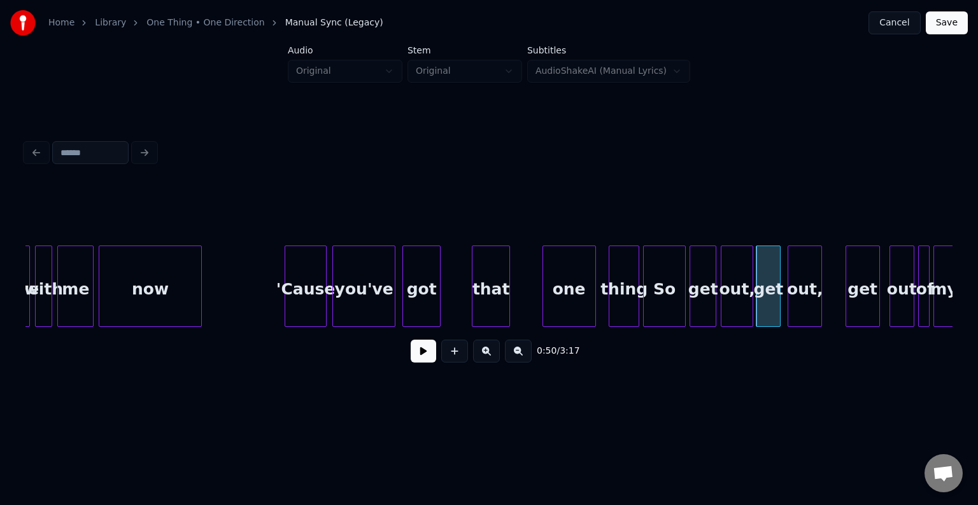
click at [806, 300] on div "out," at bounding box center [804, 289] width 33 height 87
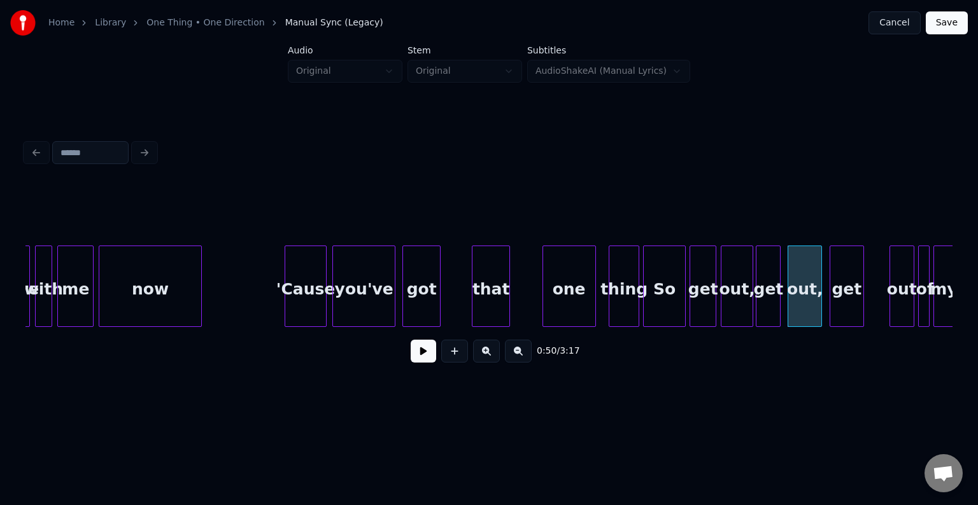
click at [847, 298] on div "get" at bounding box center [846, 289] width 33 height 87
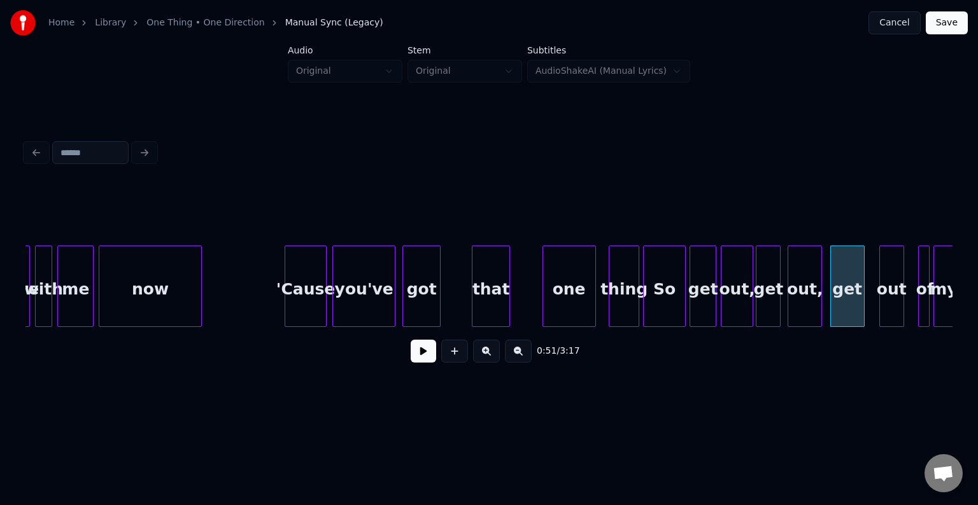
click at [889, 303] on div "out" at bounding box center [892, 289] width 24 height 87
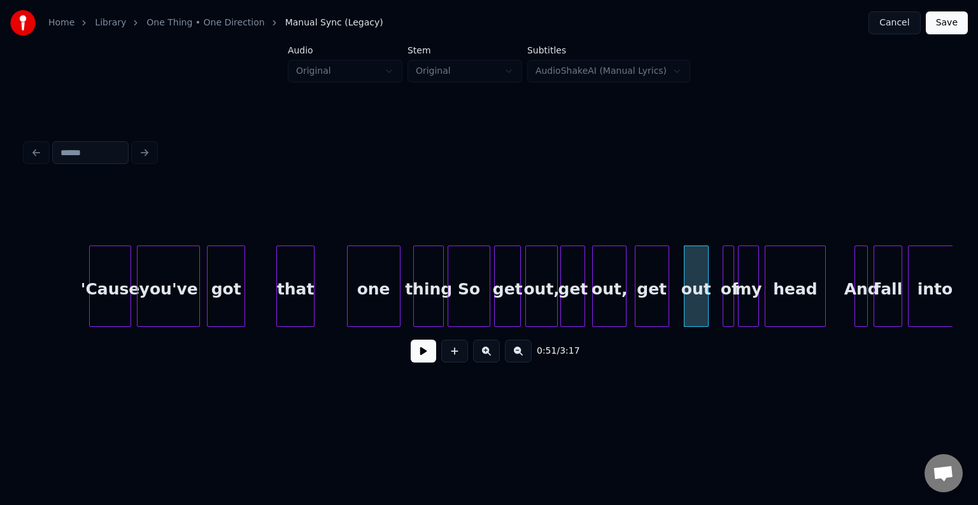
scroll to position [0, 4298]
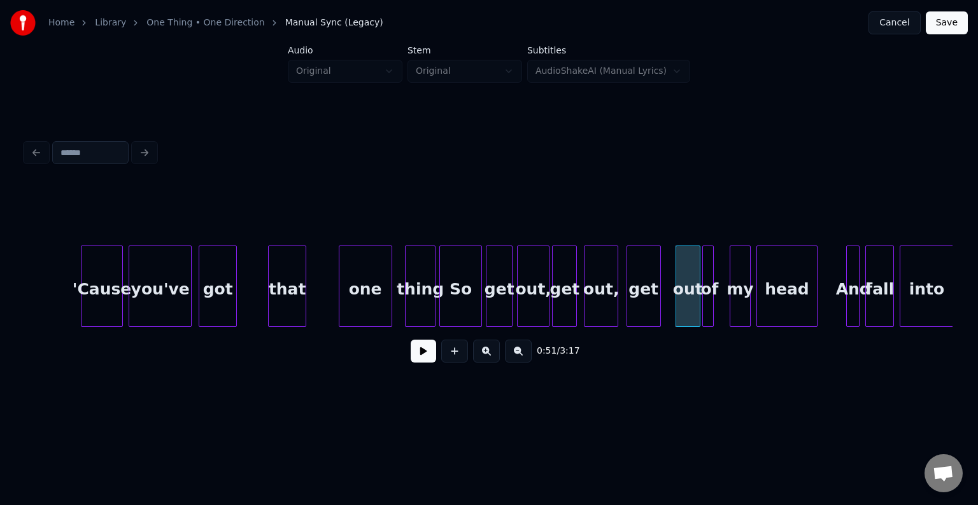
click at [708, 296] on div "of" at bounding box center [709, 289] width 13 height 87
click at [727, 307] on div "my" at bounding box center [727, 289] width 20 height 87
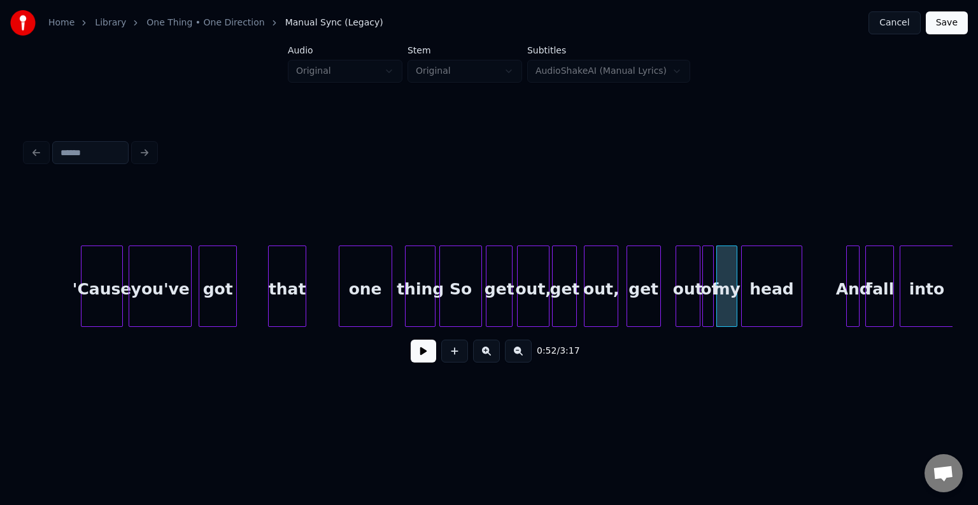
click at [779, 302] on div "head" at bounding box center [771, 289] width 60 height 87
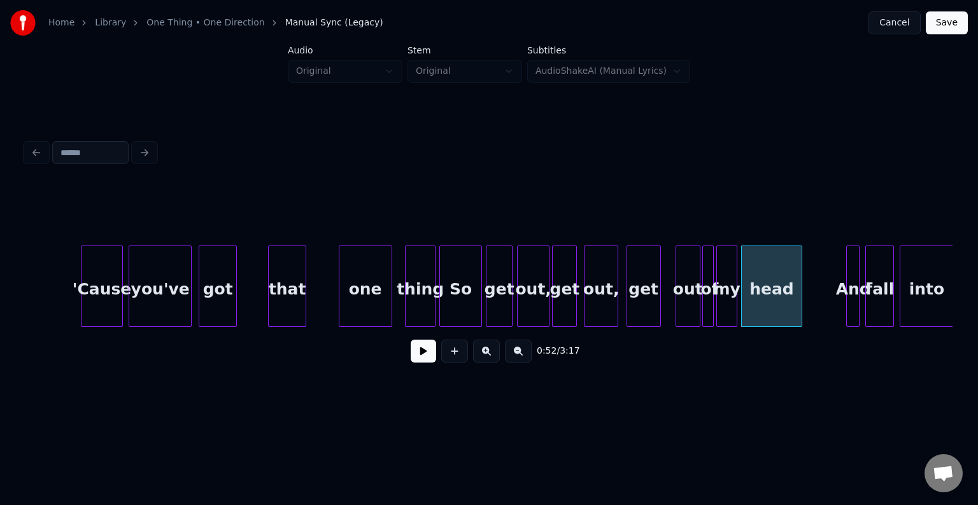
click at [423, 355] on button at bounding box center [423, 351] width 25 height 23
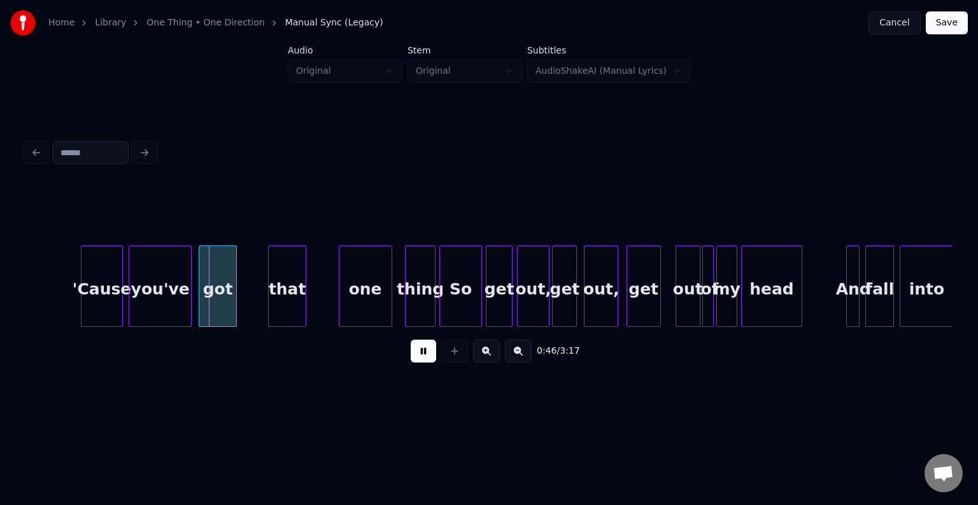
click at [429, 363] on button at bounding box center [423, 351] width 25 height 23
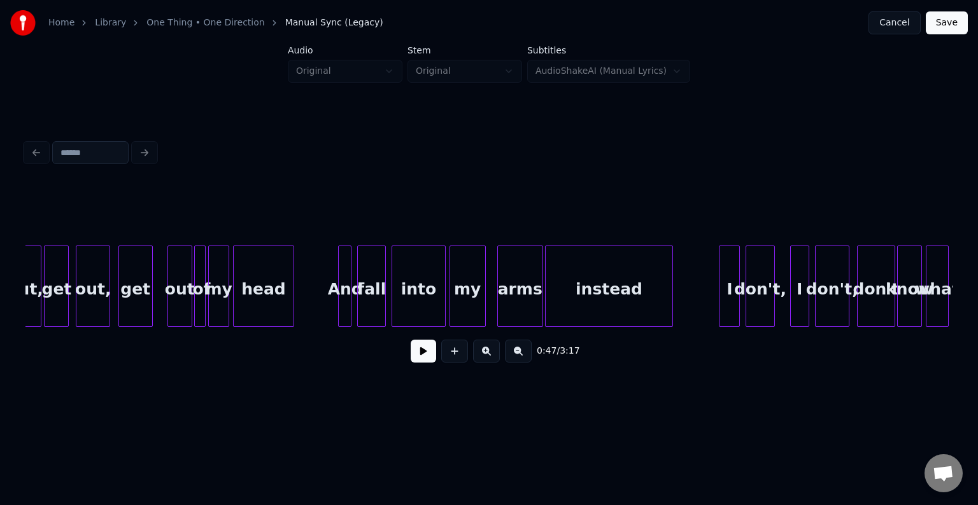
scroll to position [0, 4808]
click at [327, 305] on div "And" at bounding box center [330, 289] width 13 height 87
click at [359, 310] on div "fall" at bounding box center [356, 289] width 27 height 87
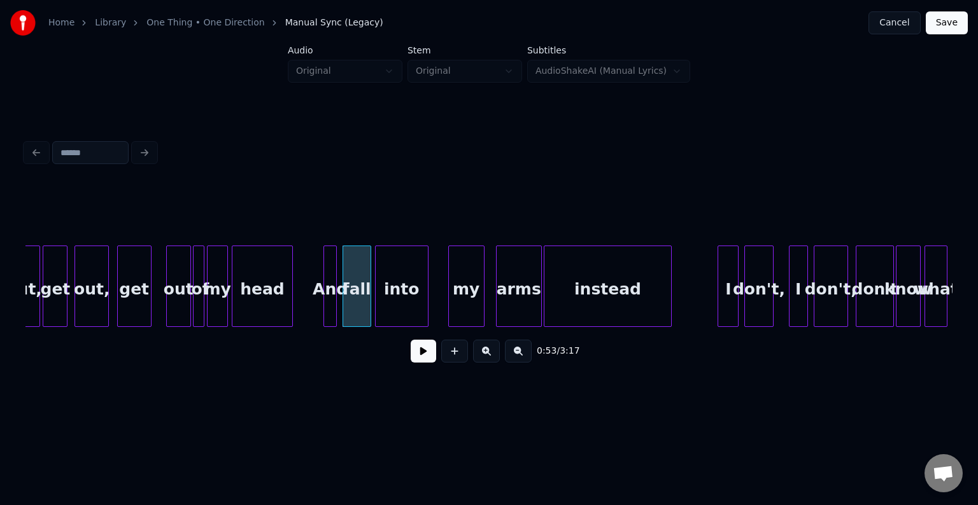
click at [402, 306] on div "into" at bounding box center [401, 289] width 52 height 87
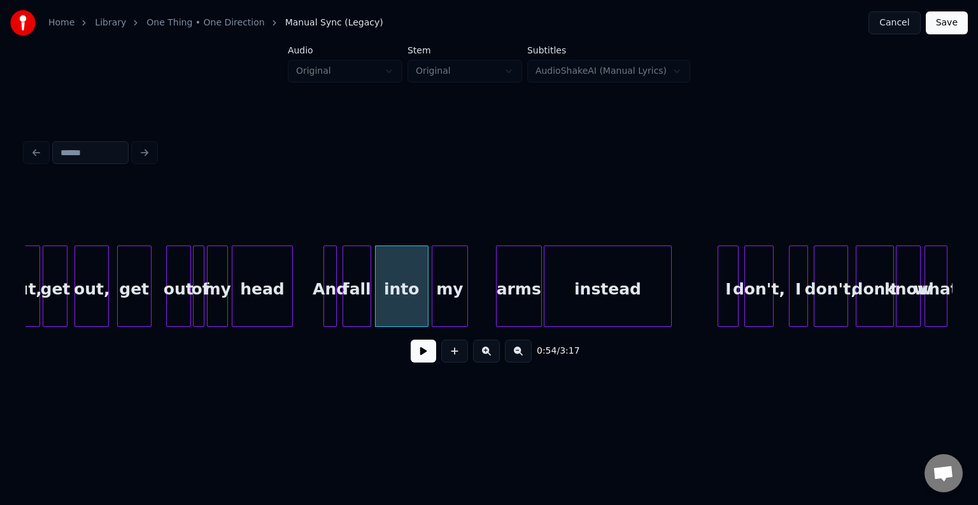
click at [451, 311] on div "my" at bounding box center [449, 289] width 35 height 87
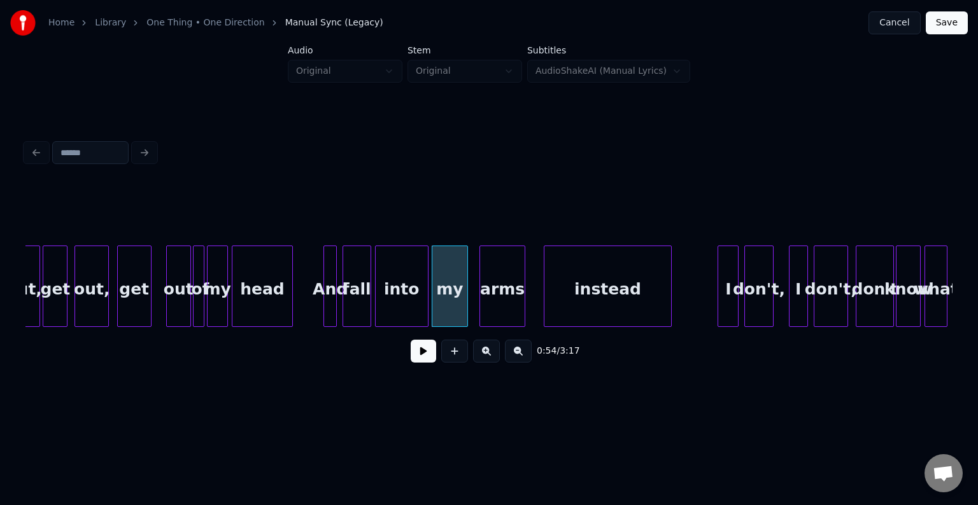
click at [501, 306] on div "arms" at bounding box center [502, 289] width 45 height 87
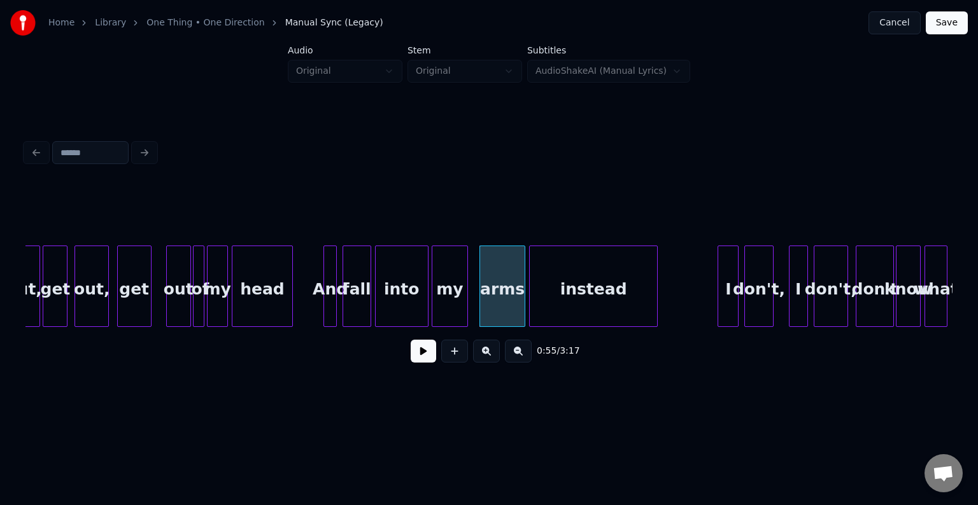
click at [587, 300] on div "instead" at bounding box center [593, 289] width 127 height 87
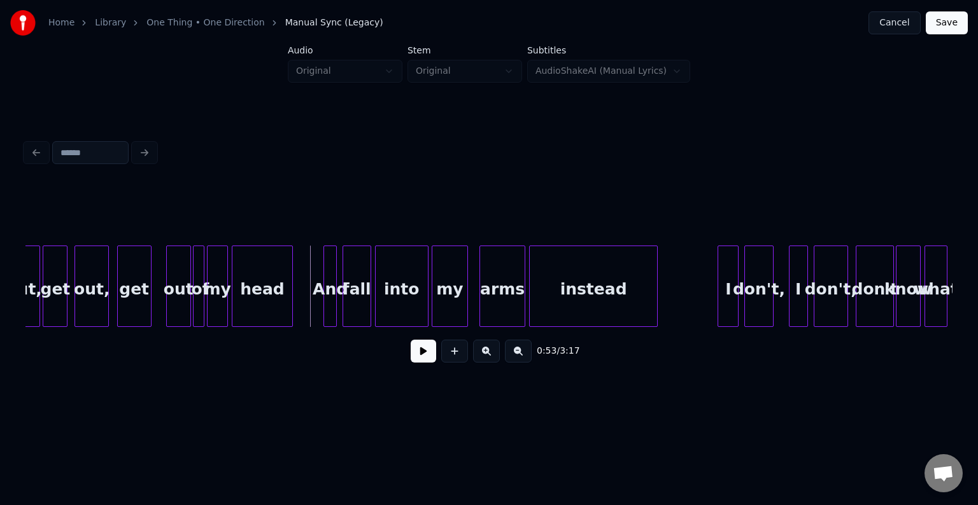
click at [425, 363] on button at bounding box center [423, 351] width 25 height 23
click at [426, 358] on button at bounding box center [423, 351] width 25 height 23
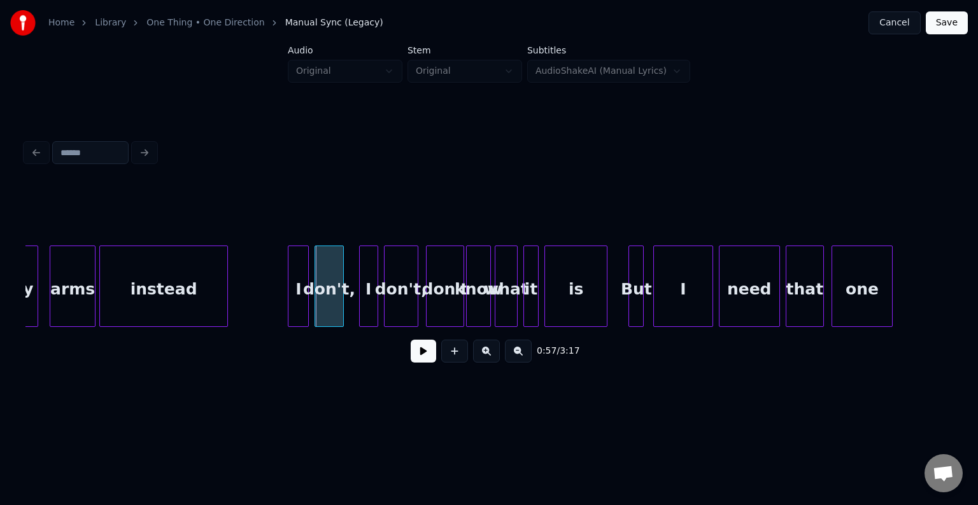
scroll to position [0, 5266]
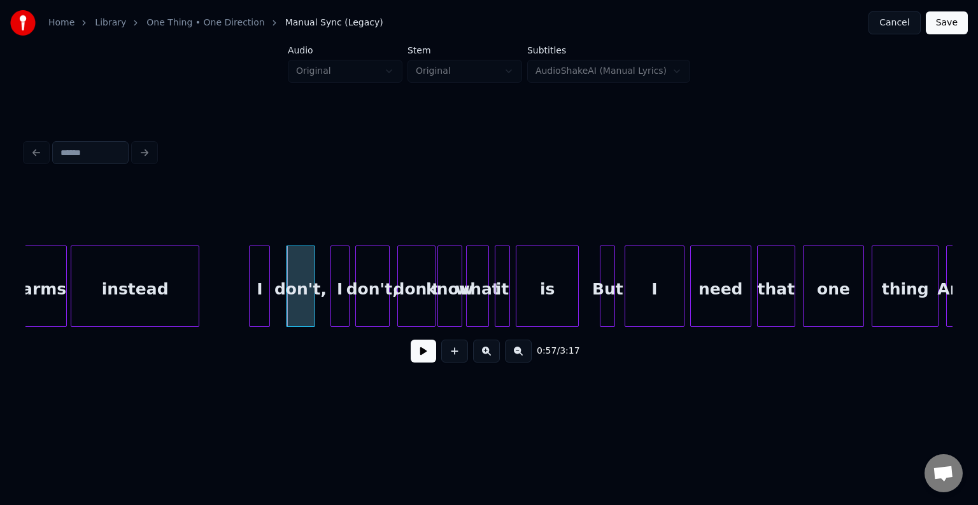
click at [259, 293] on div "I" at bounding box center [259, 289] width 20 height 87
click at [290, 299] on div "don't," at bounding box center [289, 289] width 27 height 87
click at [328, 311] on div "I" at bounding box center [325, 289] width 18 height 87
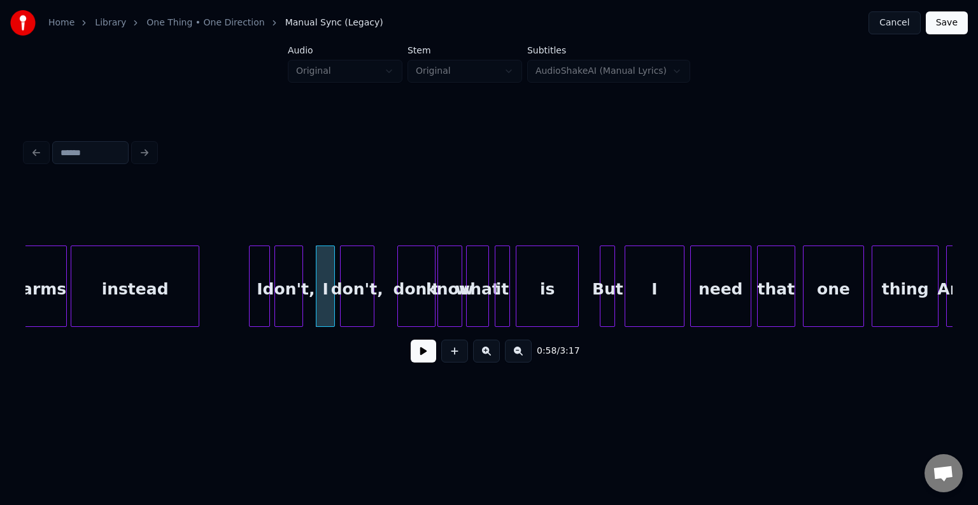
click at [354, 304] on div "don't," at bounding box center [356, 289] width 33 height 87
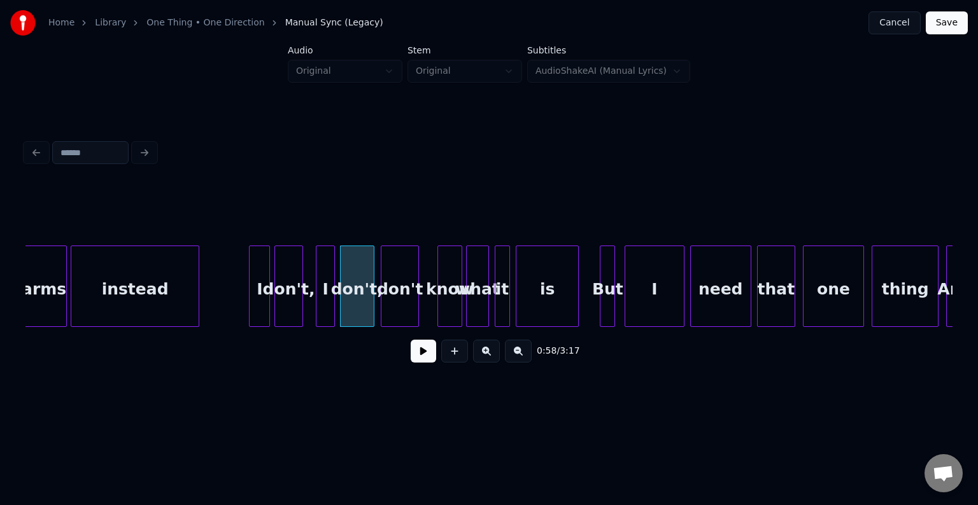
click at [403, 300] on div "don't" at bounding box center [399, 289] width 37 height 87
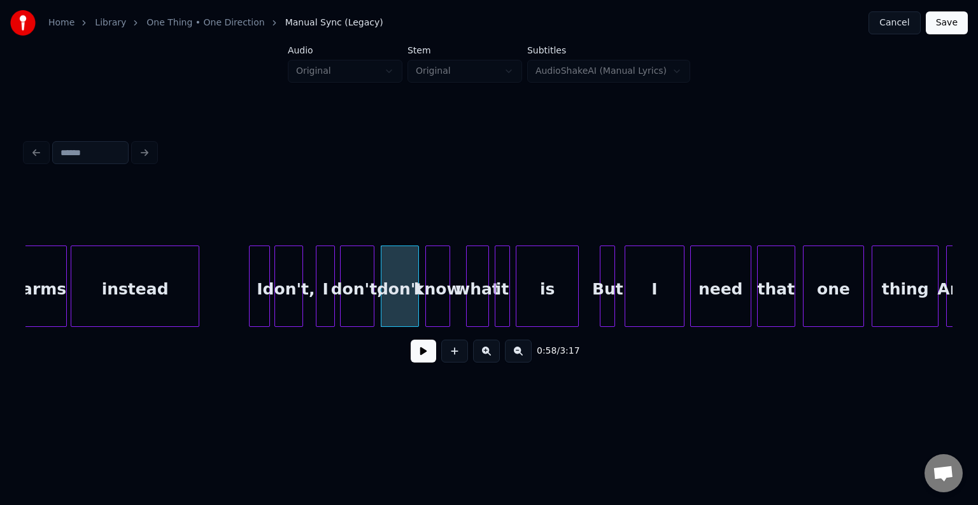
click at [433, 303] on div "know" at bounding box center [438, 289] width 24 height 87
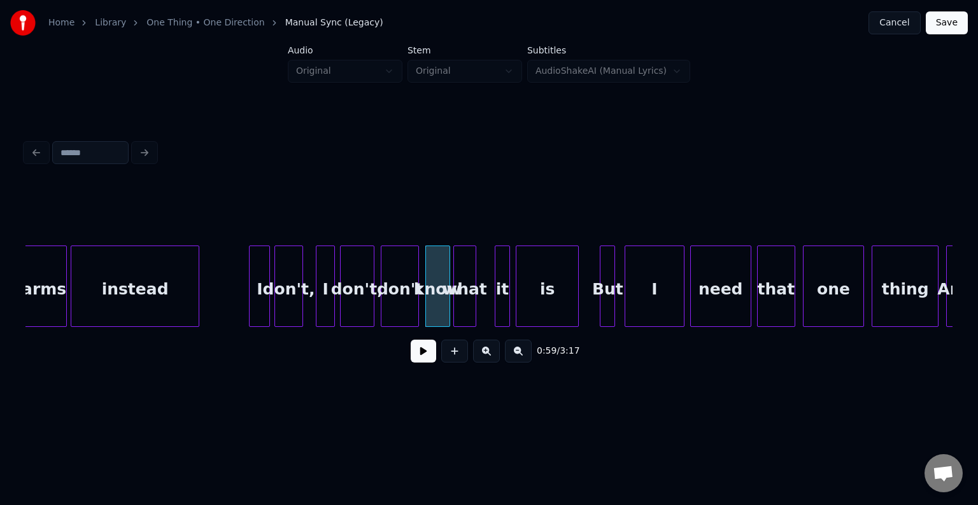
click at [466, 302] on div "what" at bounding box center [465, 289] width 22 height 87
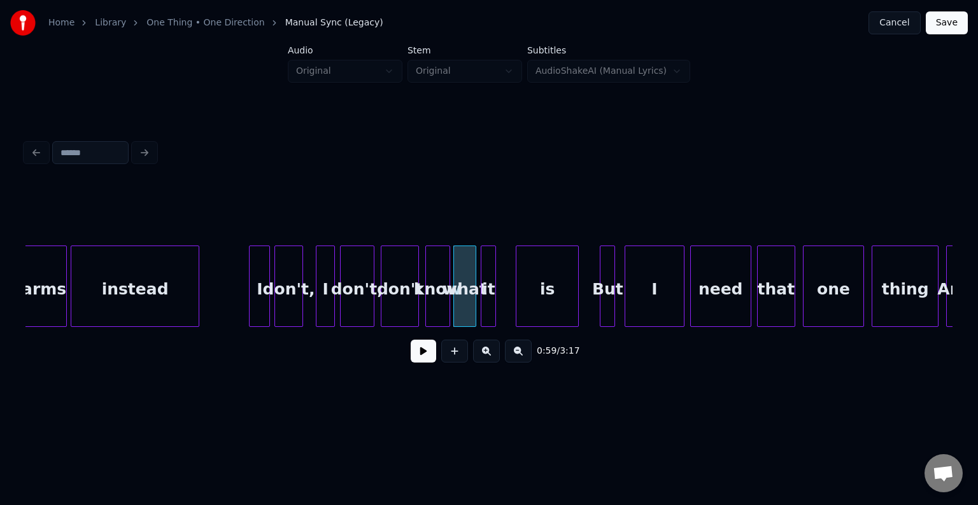
click at [490, 303] on div "it" at bounding box center [488, 289] width 14 height 87
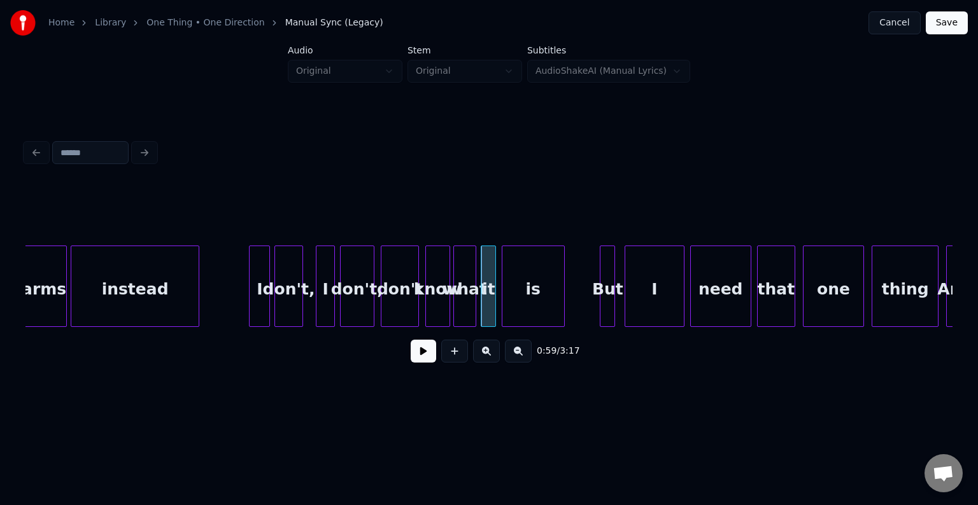
click at [533, 310] on div "is" at bounding box center [533, 289] width 62 height 87
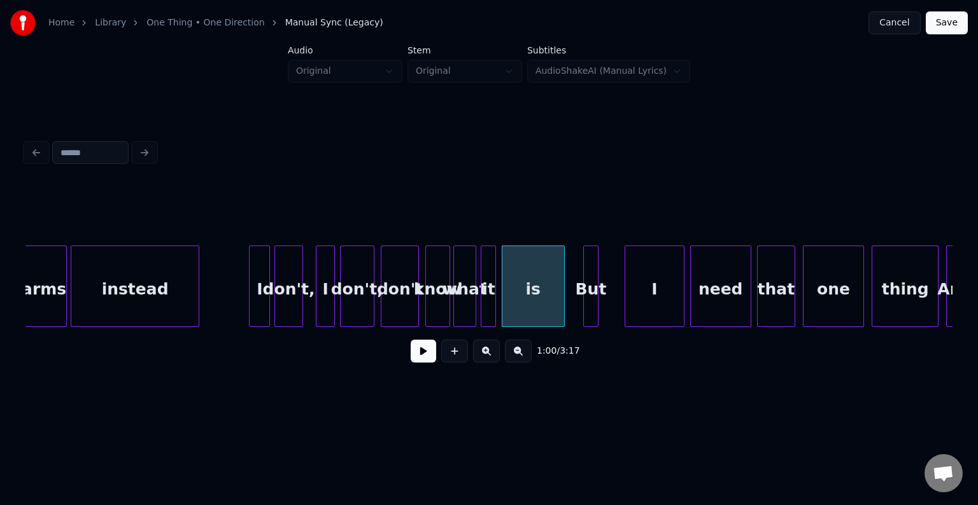
click at [587, 307] on div "But" at bounding box center [591, 289] width 14 height 87
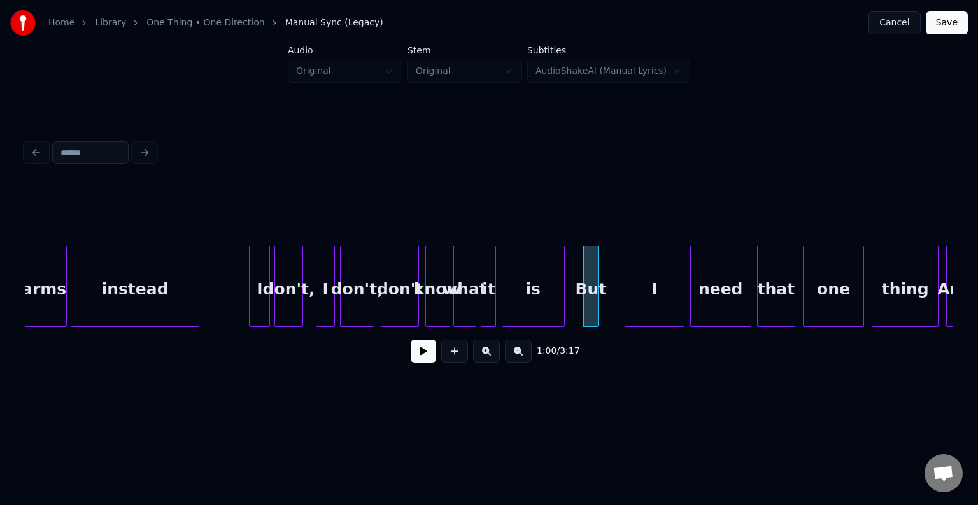
click at [428, 346] on button at bounding box center [423, 351] width 25 height 23
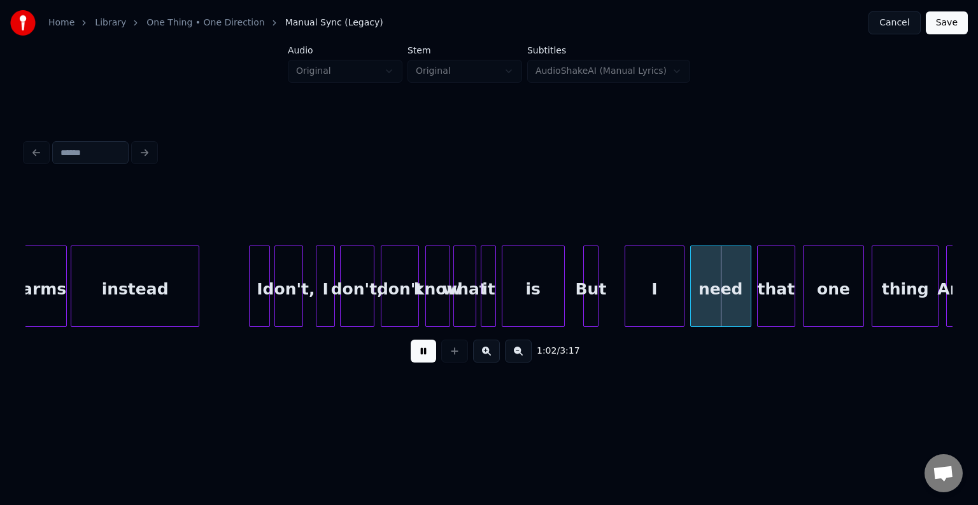
click at [423, 360] on button at bounding box center [423, 351] width 25 height 23
click at [623, 309] on div "I" at bounding box center [633, 289] width 58 height 87
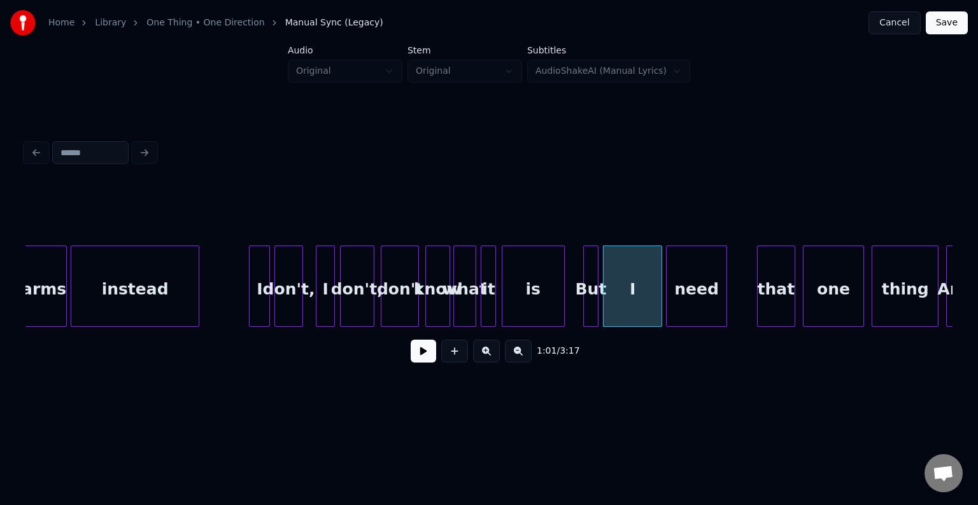
click at [695, 312] on div "need" at bounding box center [696, 289] width 60 height 87
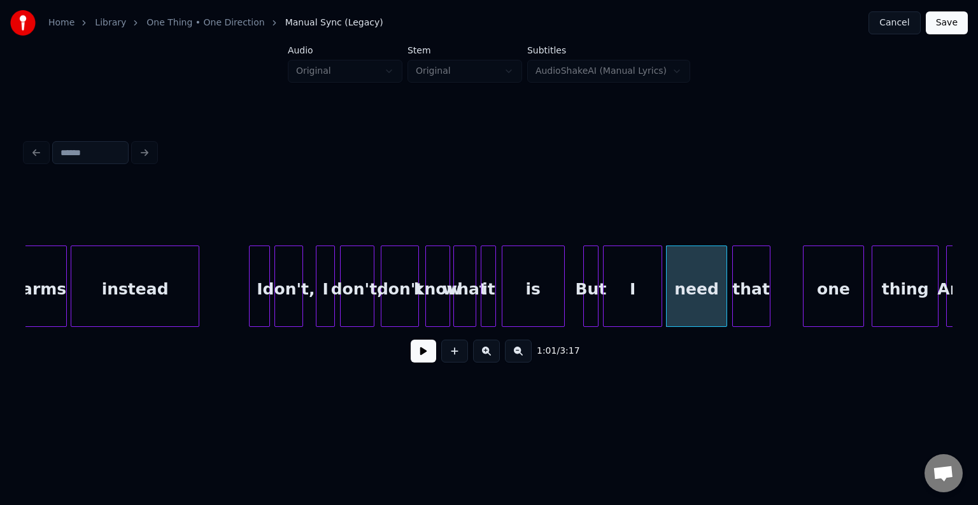
click at [750, 311] on div "that" at bounding box center [751, 289] width 37 height 87
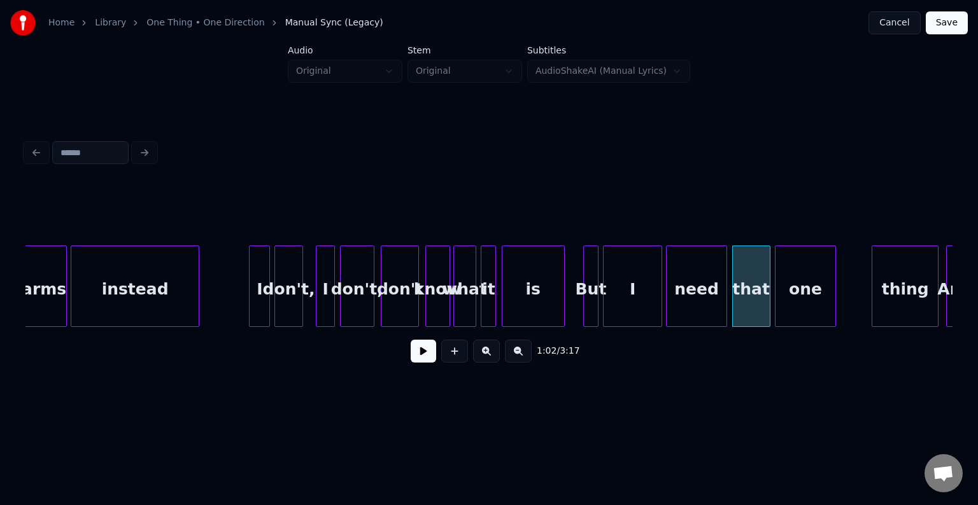
click at [801, 307] on div "one" at bounding box center [805, 289] width 60 height 87
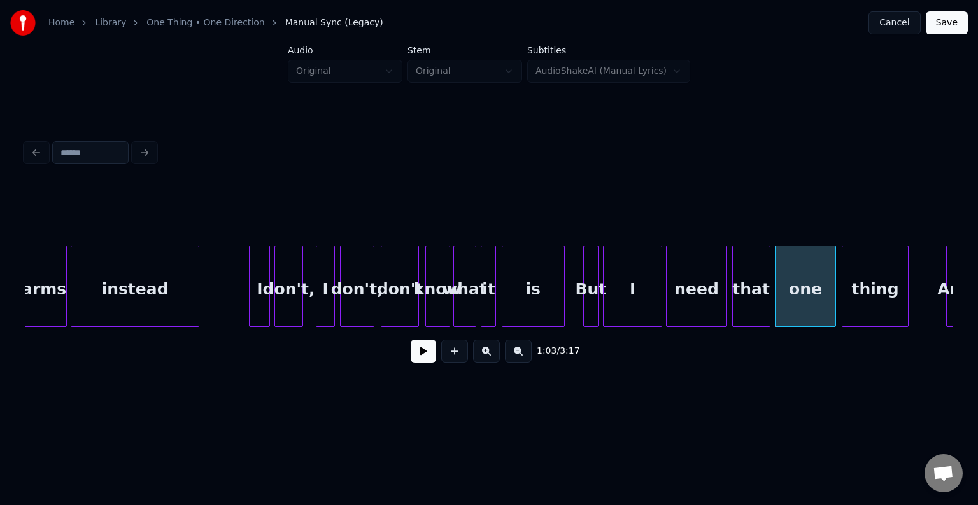
click at [881, 309] on div "thing" at bounding box center [875, 289] width 66 height 87
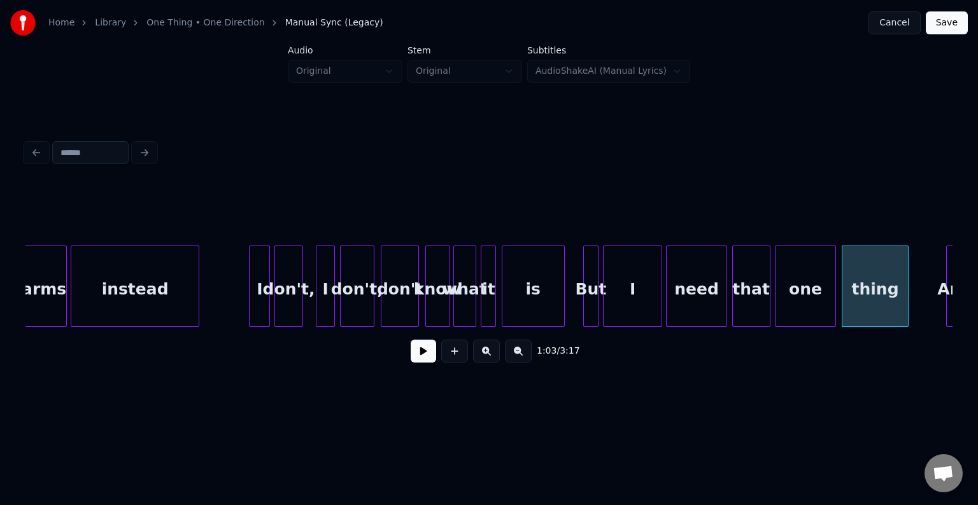
click at [420, 344] on div "0:57 / 3:17" at bounding box center [489, 351] width 906 height 28
click at [421, 356] on button at bounding box center [423, 351] width 25 height 23
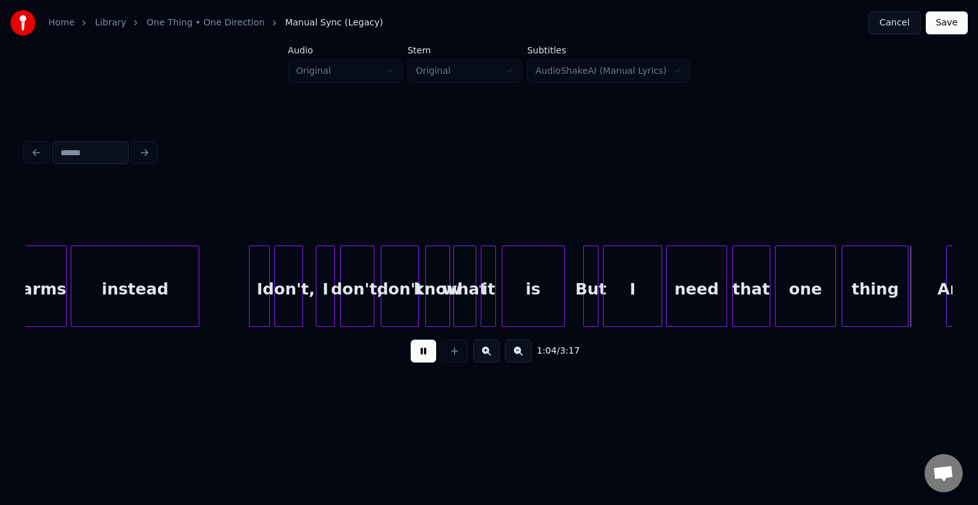
click at [421, 356] on button at bounding box center [423, 351] width 25 height 23
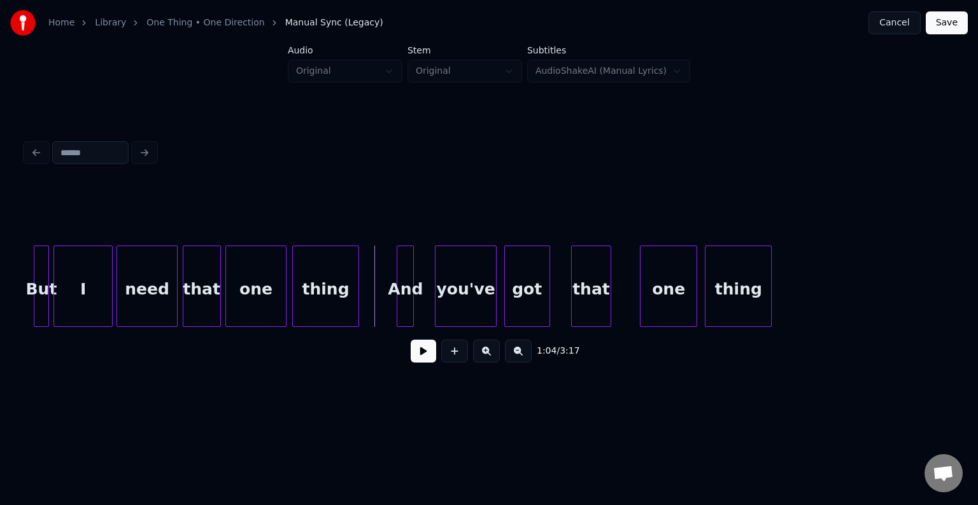
scroll to position [0, 5826]
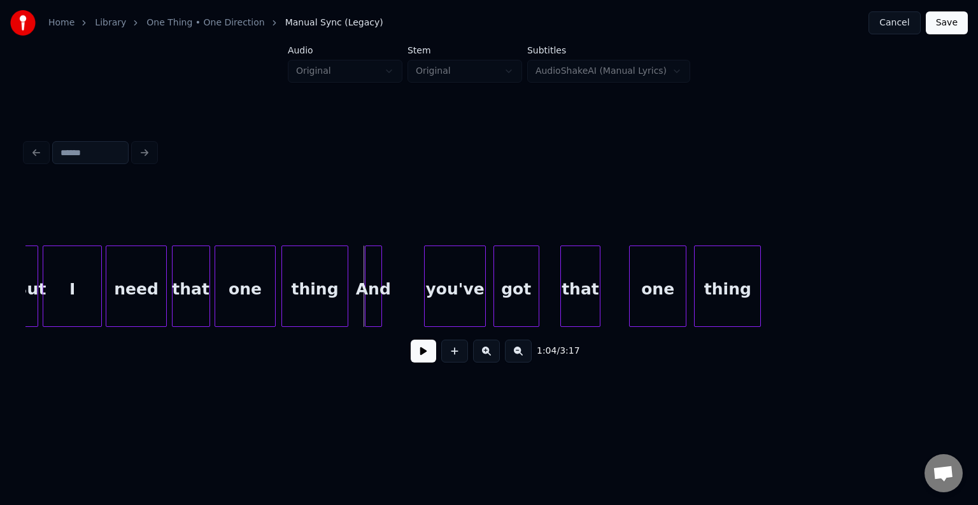
click at [372, 311] on div "And" at bounding box center [373, 289] width 16 height 87
click at [430, 305] on div "you've" at bounding box center [439, 289] width 60 height 87
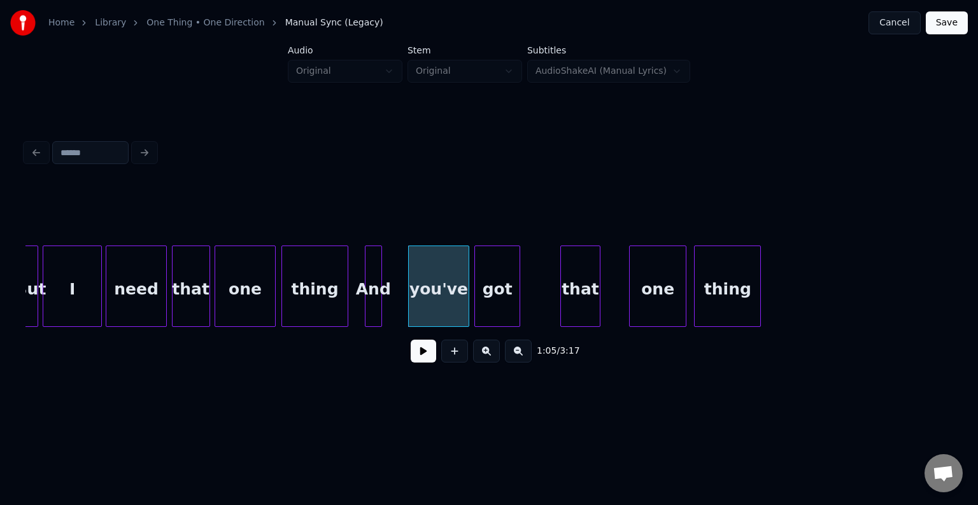
click at [496, 303] on div "got" at bounding box center [497, 289] width 45 height 87
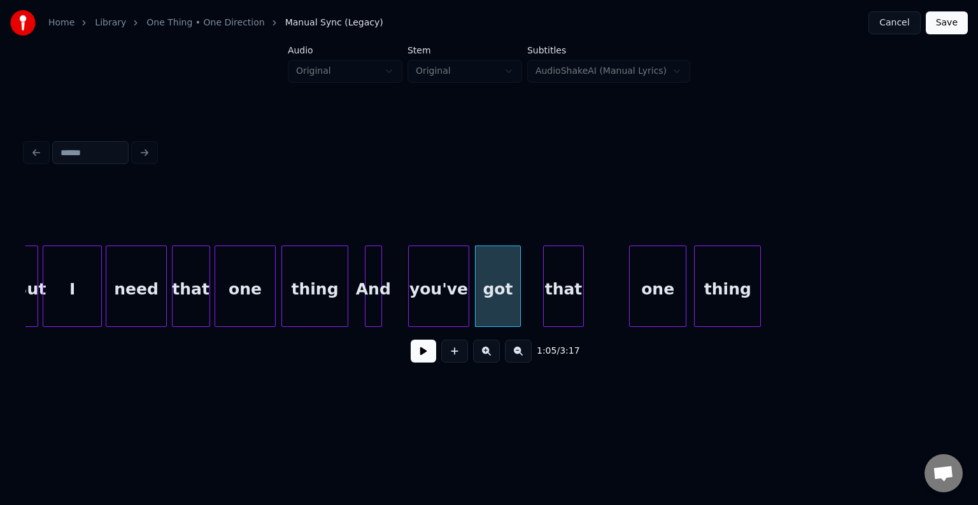
click at [561, 300] on div "that" at bounding box center [563, 289] width 39 height 87
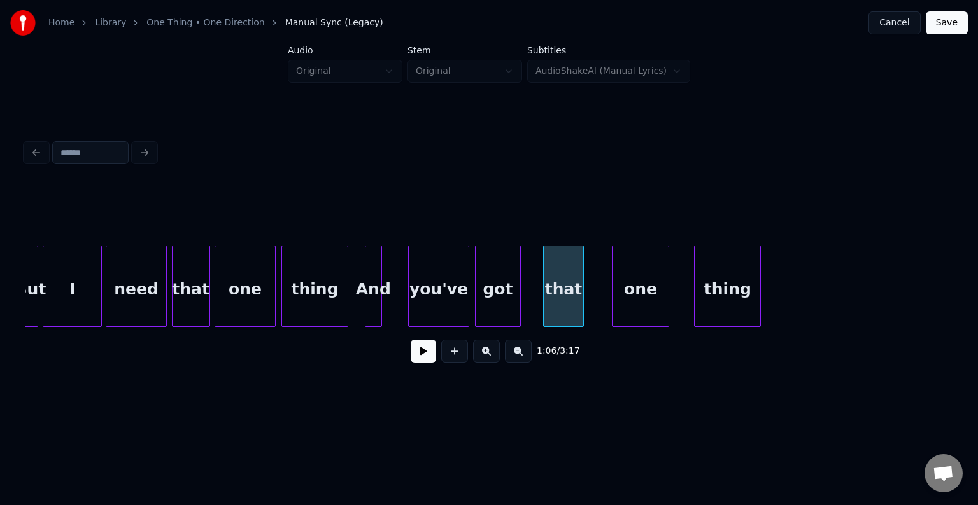
click at [634, 300] on div "one" at bounding box center [640, 289] width 56 height 87
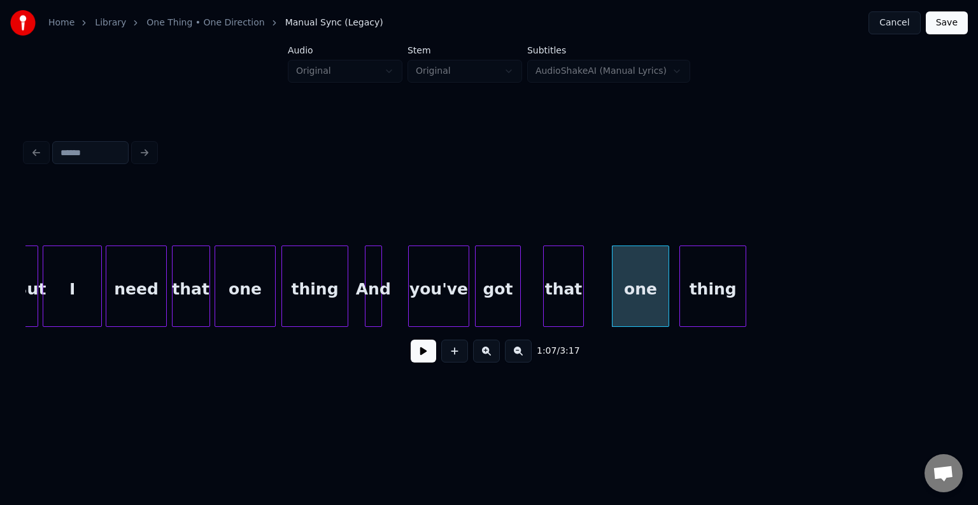
click at [705, 307] on div "thing" at bounding box center [713, 289] width 66 height 87
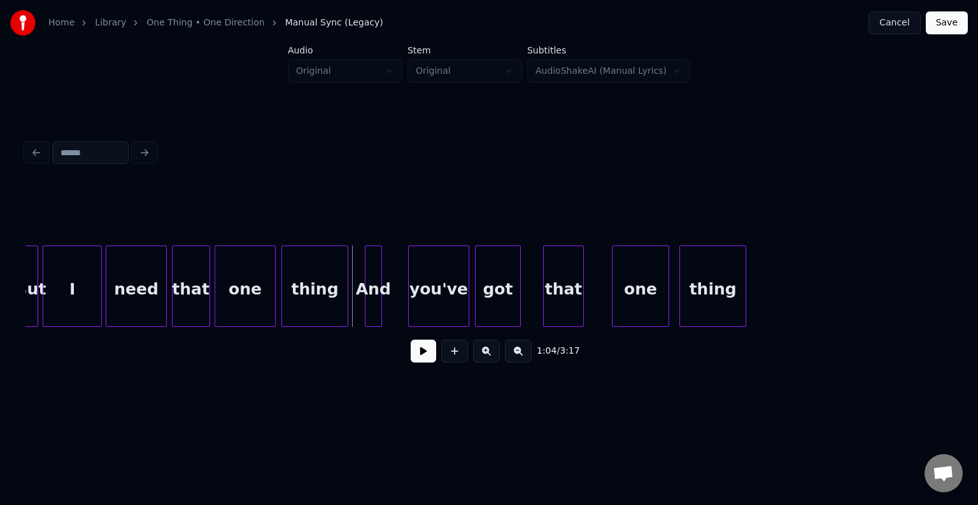
click at [419, 354] on button at bounding box center [423, 351] width 25 height 23
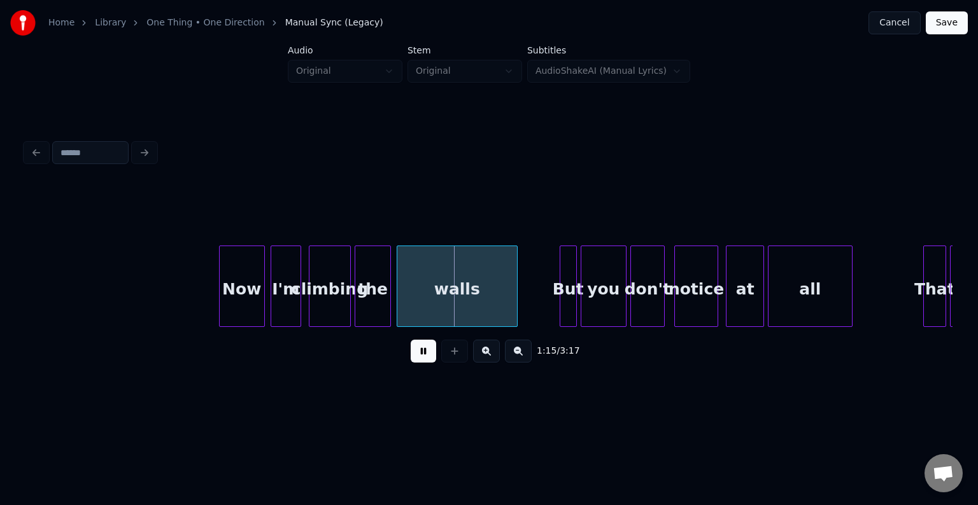
click at [414, 356] on button at bounding box center [423, 351] width 25 height 23
click at [231, 308] on div "Now" at bounding box center [220, 289] width 45 height 87
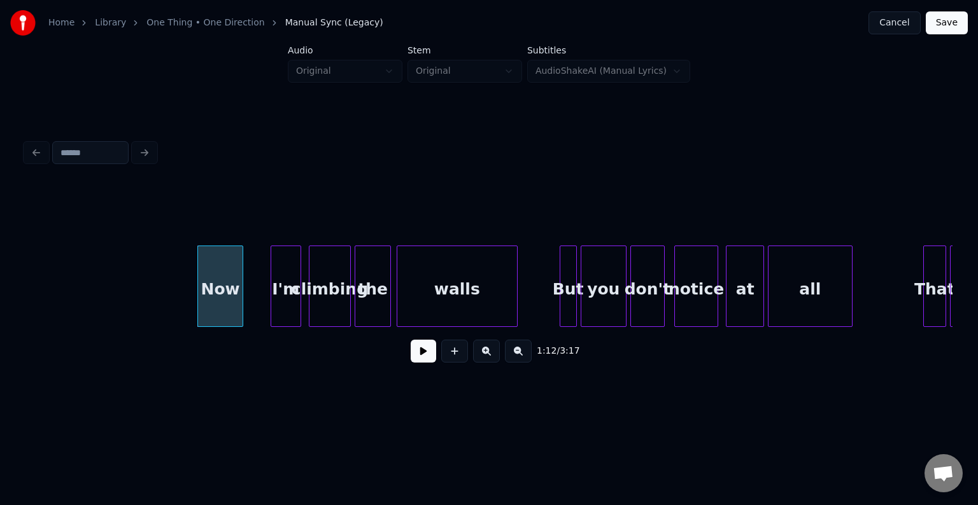
click at [428, 356] on button at bounding box center [423, 351] width 25 height 23
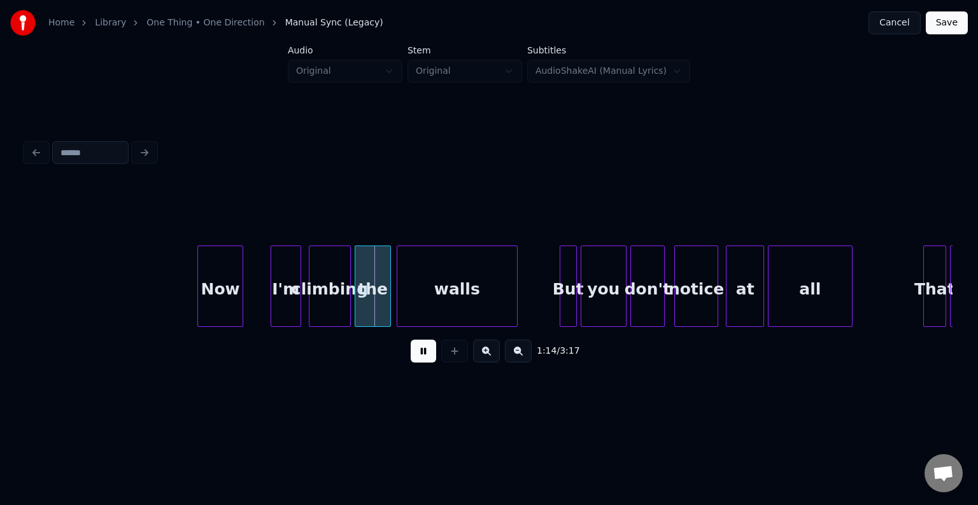
click at [417, 354] on button at bounding box center [423, 351] width 25 height 23
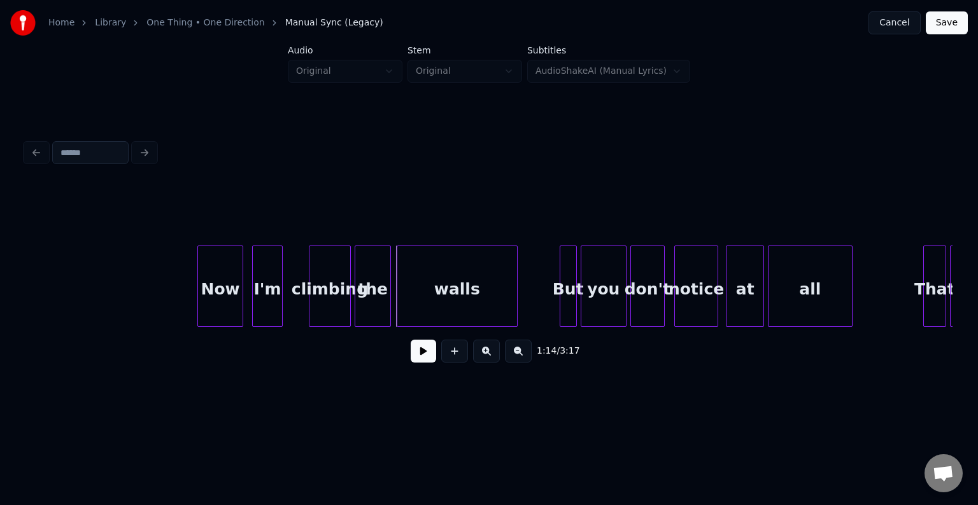
click at [264, 303] on div "I'm" at bounding box center [267, 289] width 29 height 87
click at [305, 312] on div "climbing" at bounding box center [312, 289] width 41 height 87
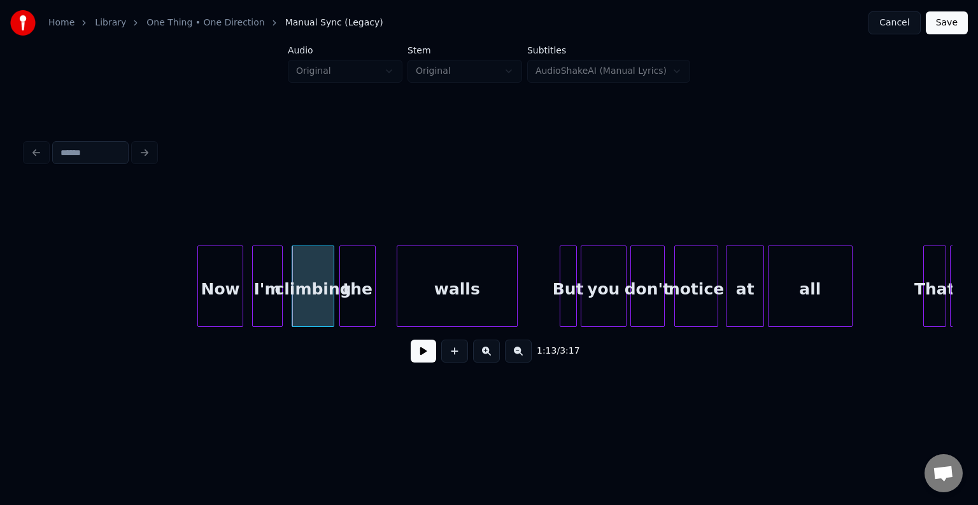
click at [364, 313] on div "the" at bounding box center [357, 289] width 35 height 87
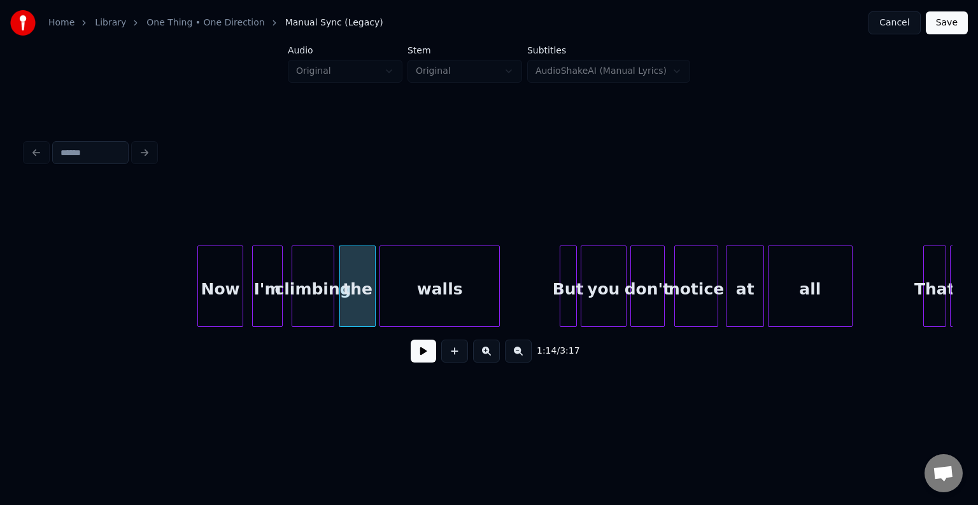
click at [425, 305] on div "walls" at bounding box center [439, 289] width 119 height 87
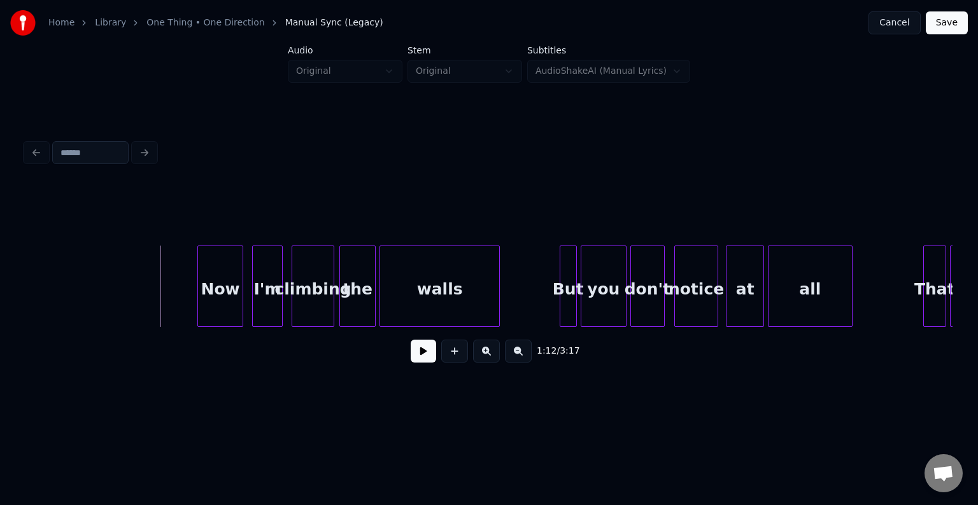
click at [432, 359] on button at bounding box center [423, 351] width 25 height 23
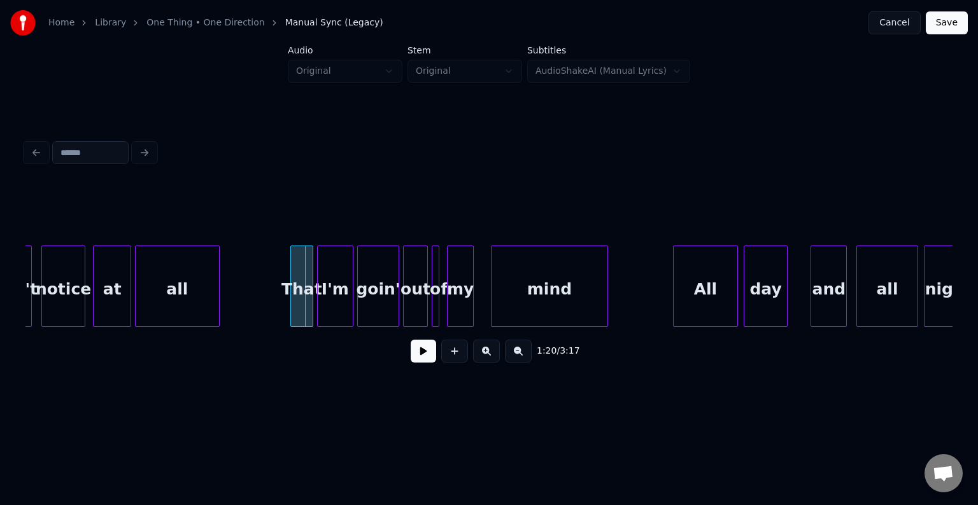
scroll to position [0, 7389]
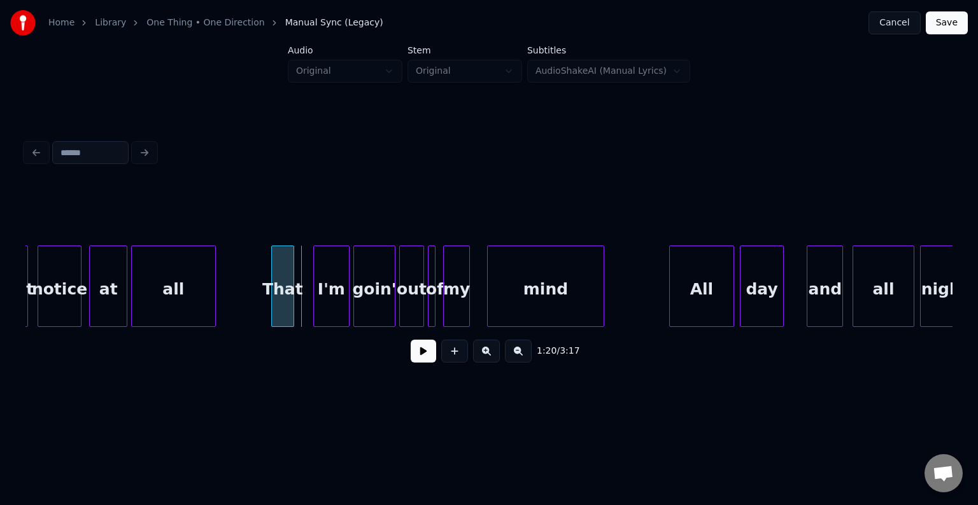
click at [282, 304] on div "That" at bounding box center [283, 289] width 22 height 87
click at [312, 304] on div "I'm" at bounding box center [316, 289] width 35 height 87
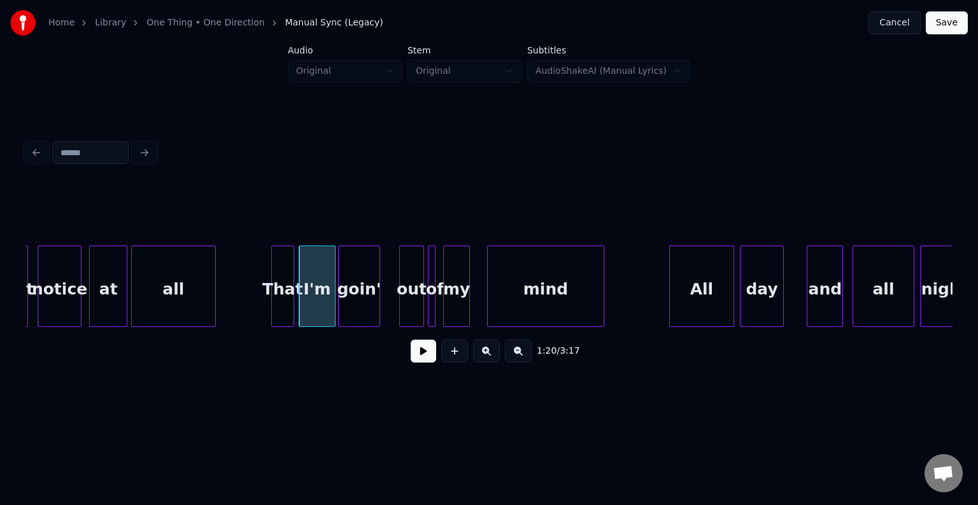
click at [358, 303] on div "goin'" at bounding box center [359, 289] width 41 height 87
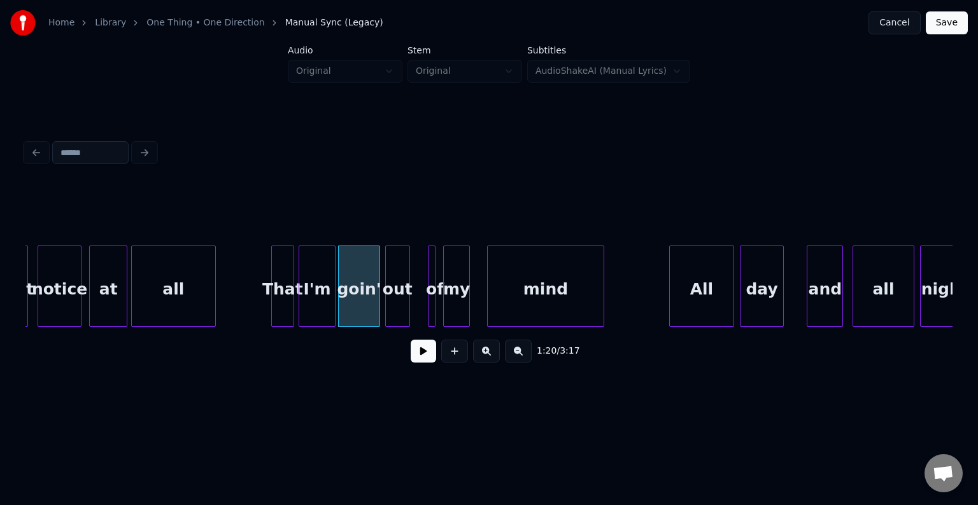
click at [402, 298] on div "out" at bounding box center [398, 289] width 24 height 87
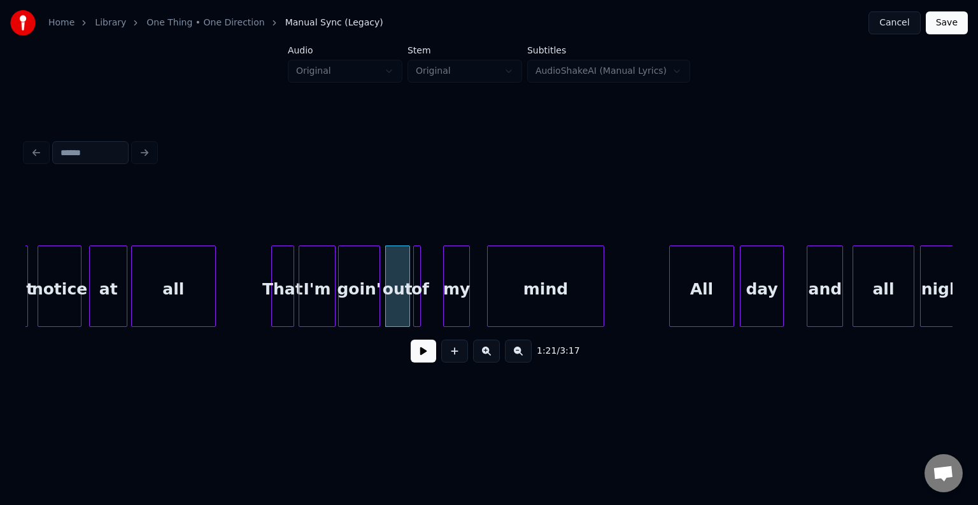
click at [421, 297] on div "of" at bounding box center [420, 289] width 13 height 87
click at [446, 305] on div "my" at bounding box center [438, 289] width 25 height 87
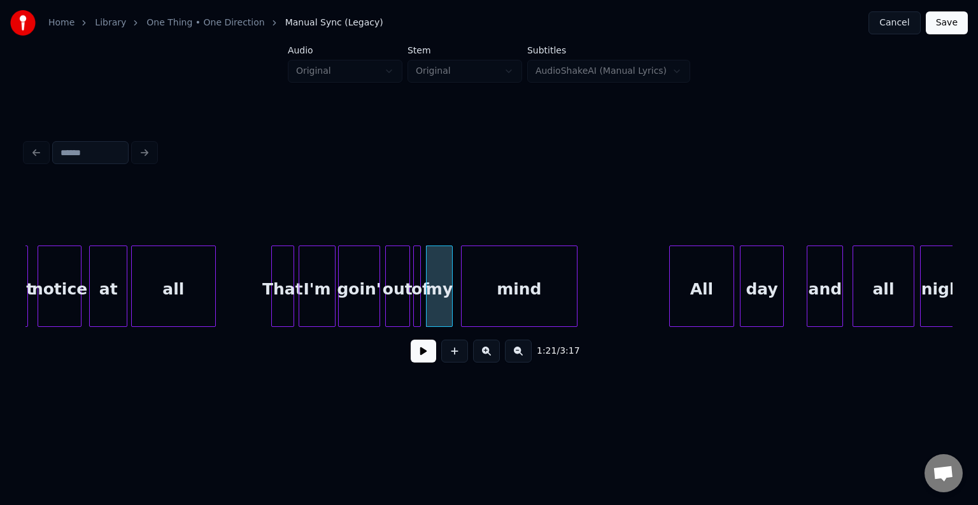
click at [509, 305] on div "mind" at bounding box center [518, 289] width 115 height 87
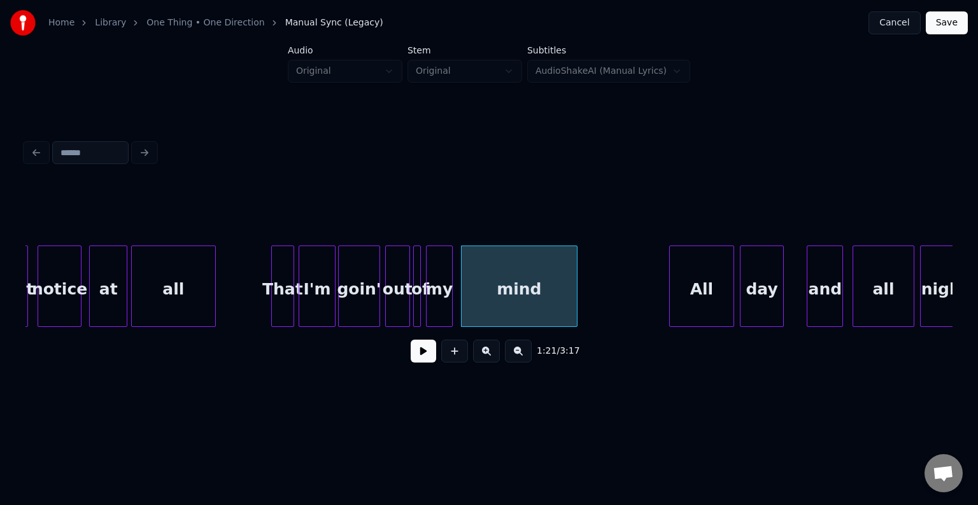
click at [619, 412] on html "Home Library One Thing • One Direction Manual Sync (Legacy) Cancel Save Audio O…" at bounding box center [489, 213] width 978 height 426
click at [678, 314] on div "All" at bounding box center [682, 289] width 64 height 87
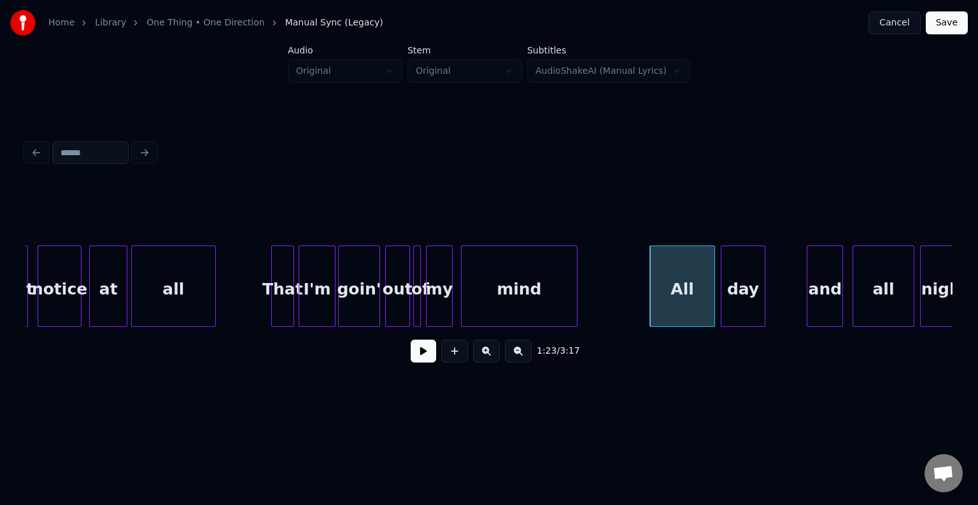
click at [747, 309] on div "day" at bounding box center [742, 289] width 43 height 87
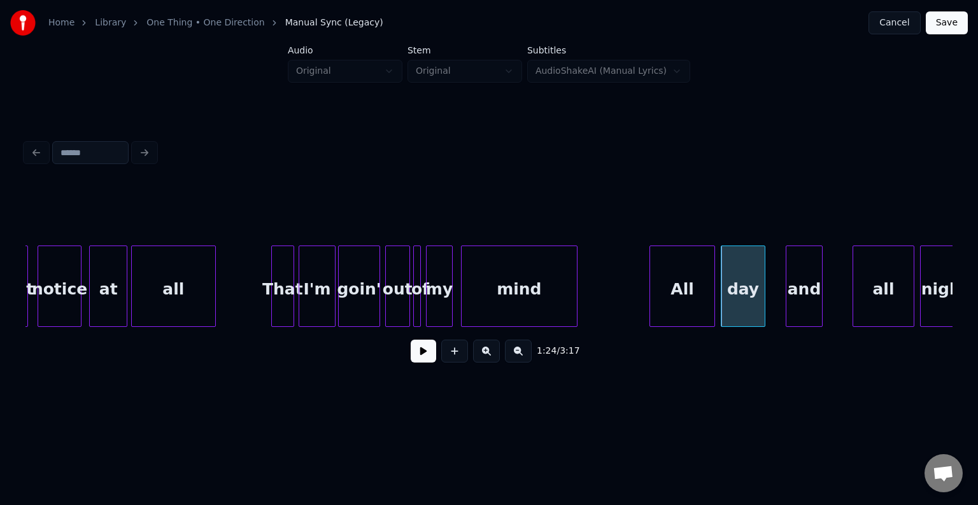
click at [804, 306] on div "and" at bounding box center [803, 289] width 35 height 87
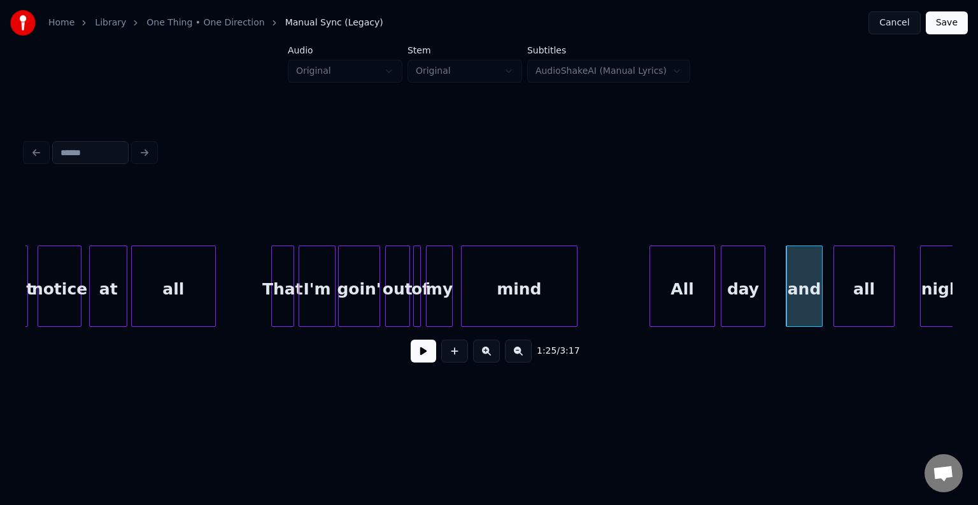
click at [863, 313] on div "all" at bounding box center [864, 289] width 60 height 87
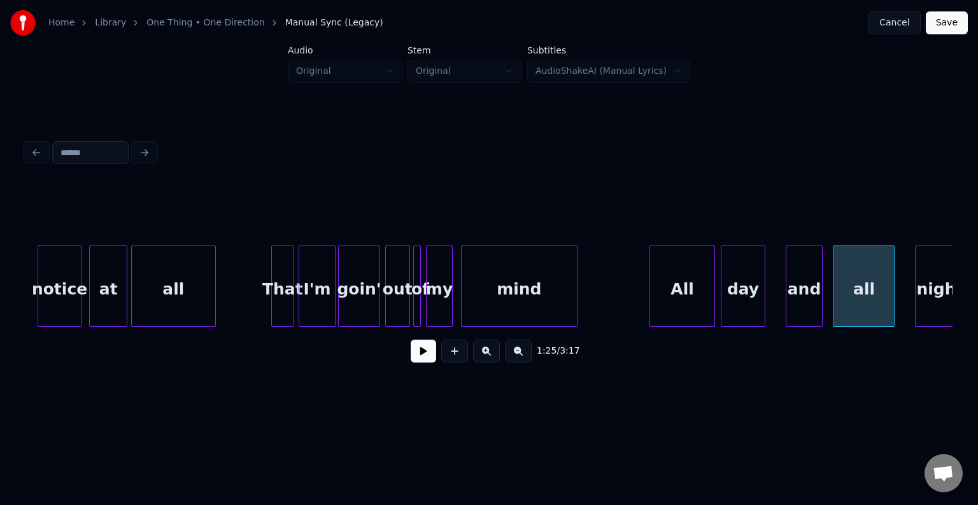
scroll to position [0, 7403]
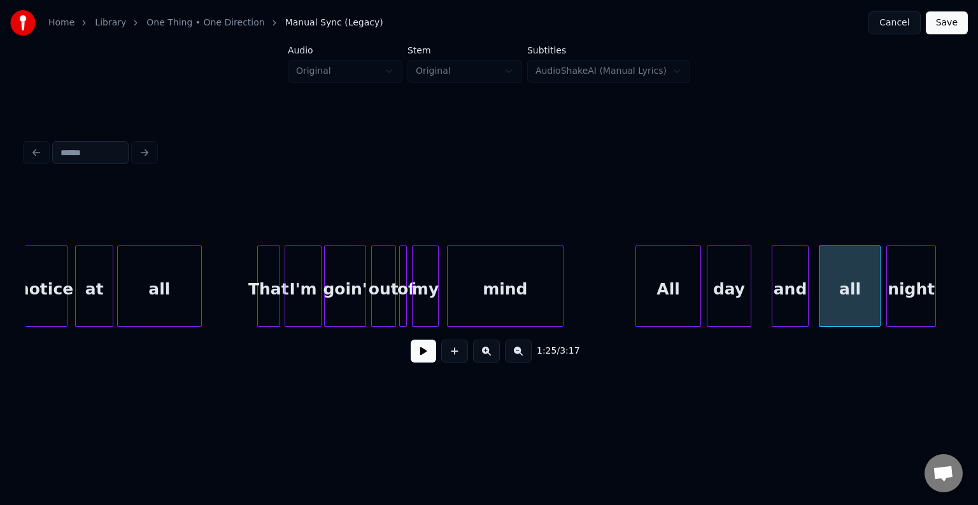
click at [914, 301] on div "night" at bounding box center [911, 289] width 48 height 87
